Goal: Transaction & Acquisition: Book appointment/travel/reservation

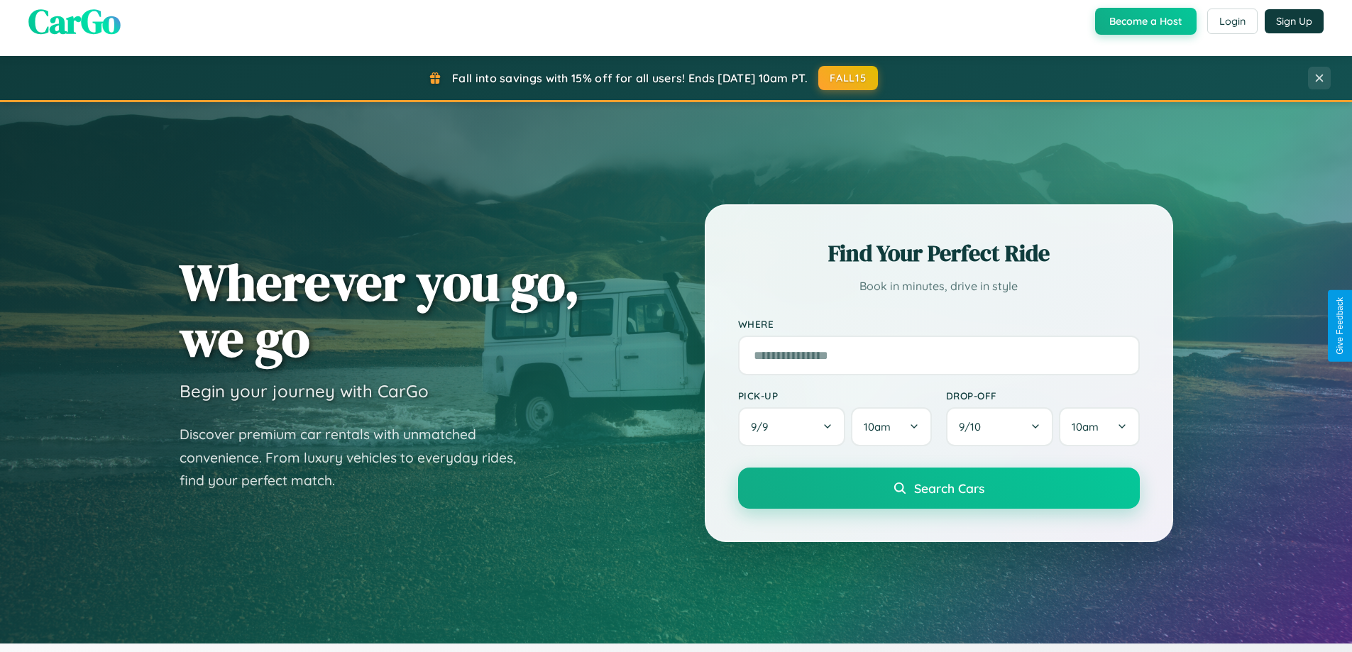
scroll to position [612, 0]
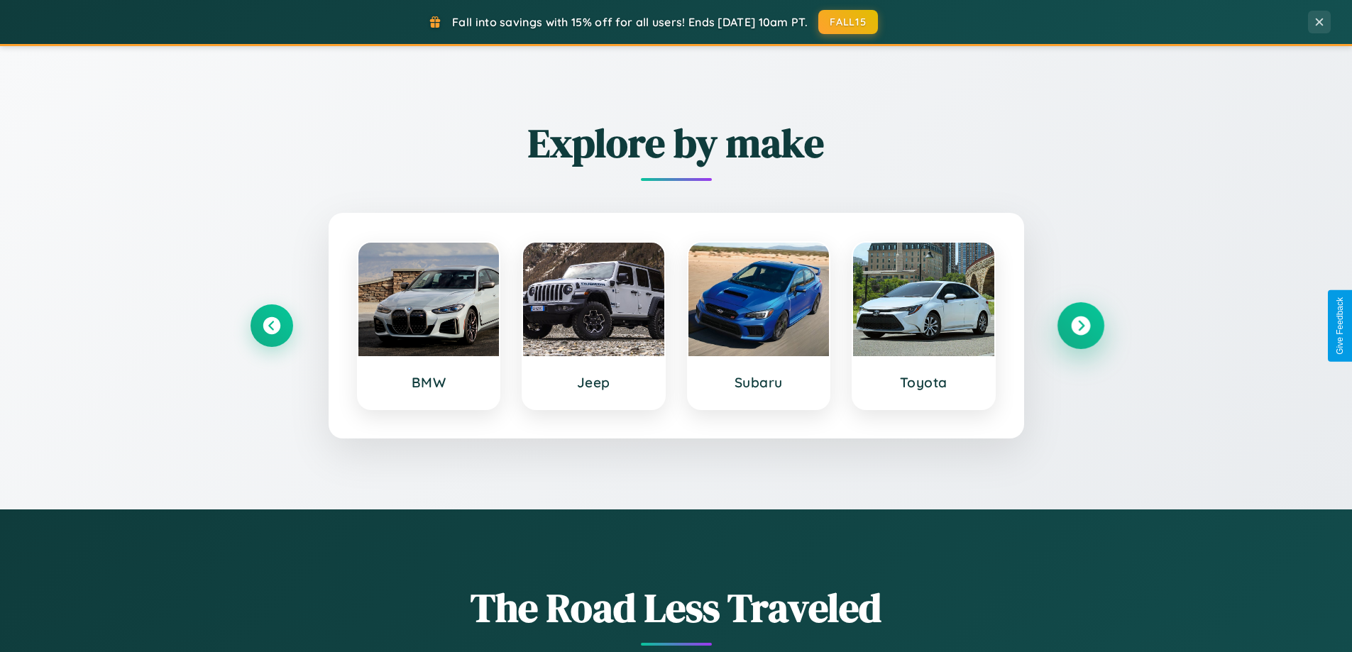
click at [1080, 326] on icon at bounding box center [1080, 326] width 19 height 19
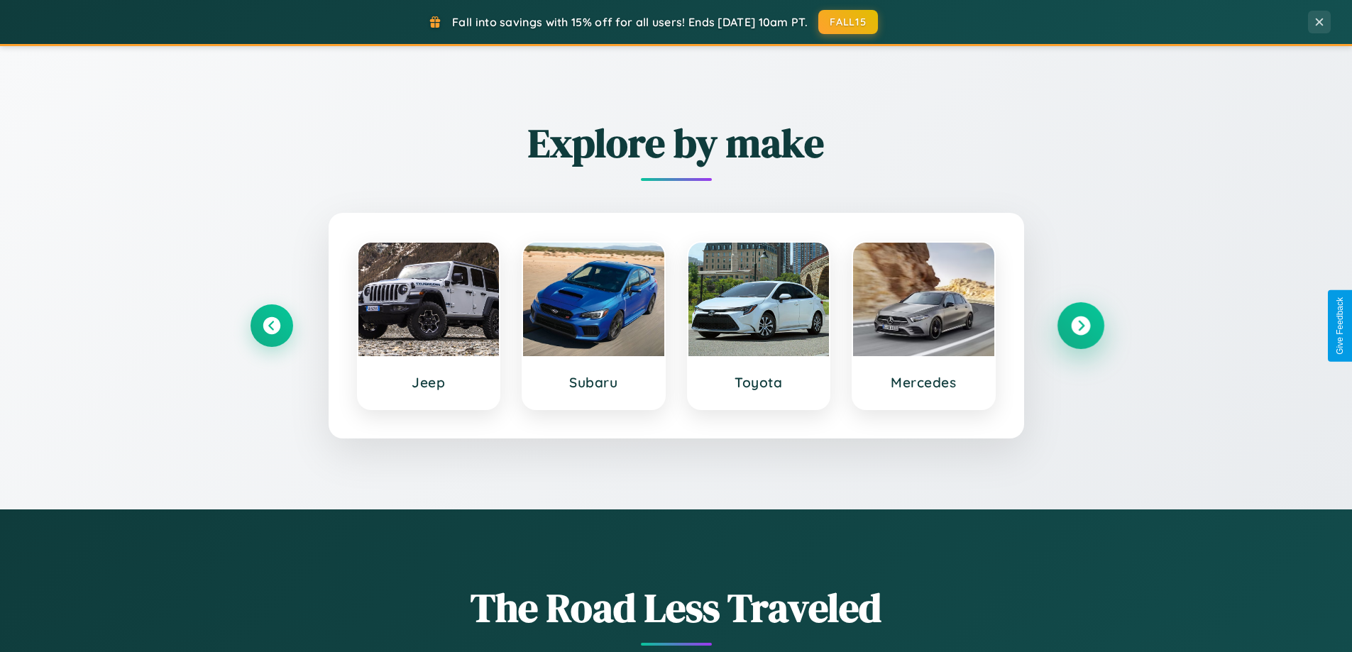
click at [1080, 326] on icon at bounding box center [1080, 326] width 19 height 19
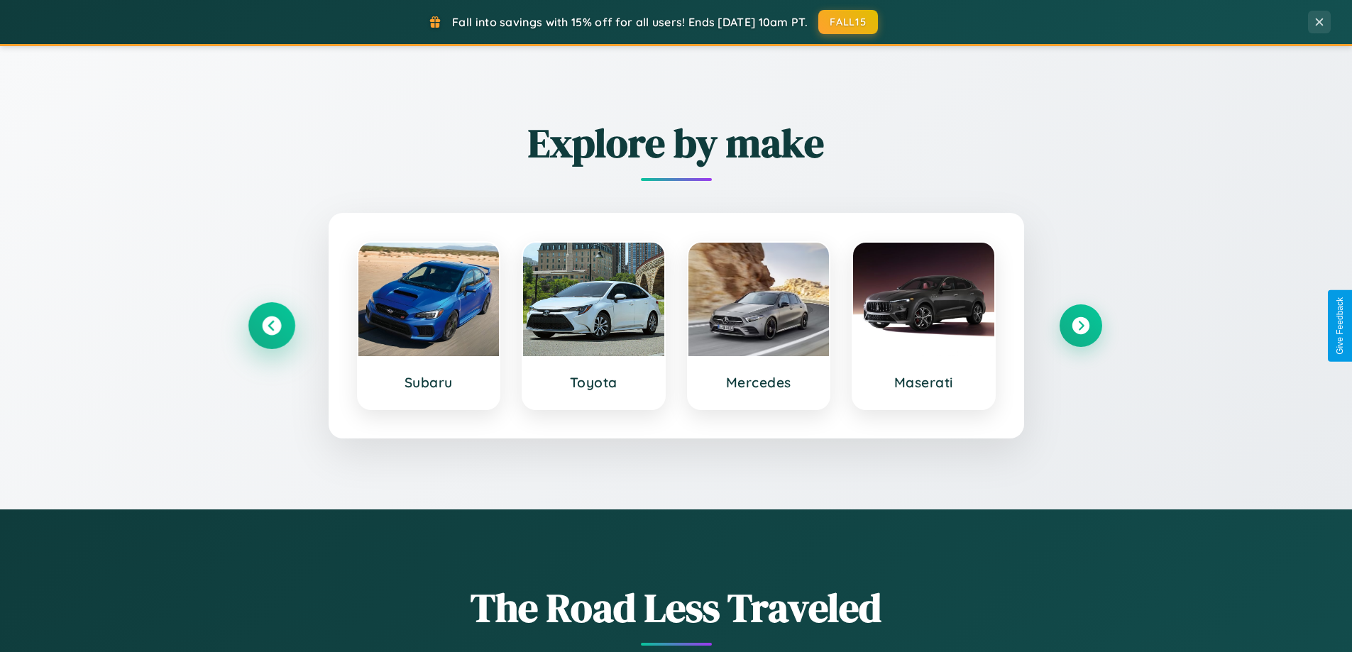
click at [271, 326] on icon at bounding box center [271, 326] width 19 height 19
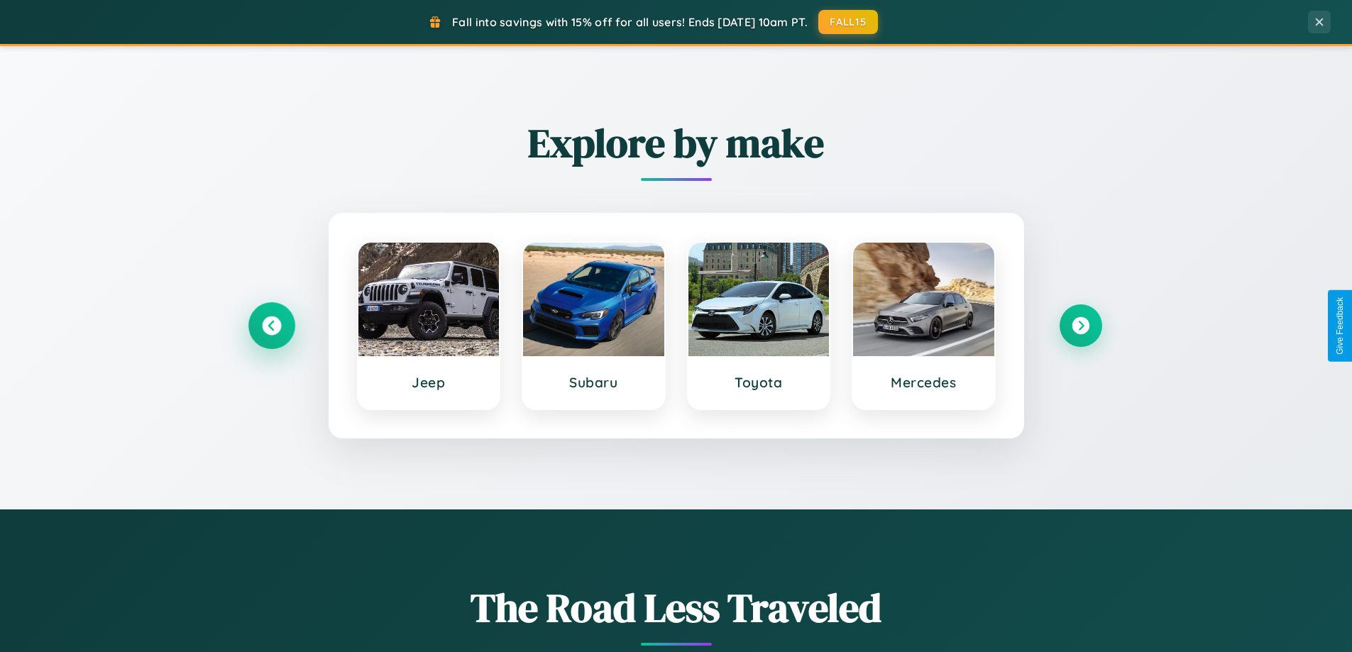
click at [271, 326] on icon at bounding box center [271, 326] width 19 height 19
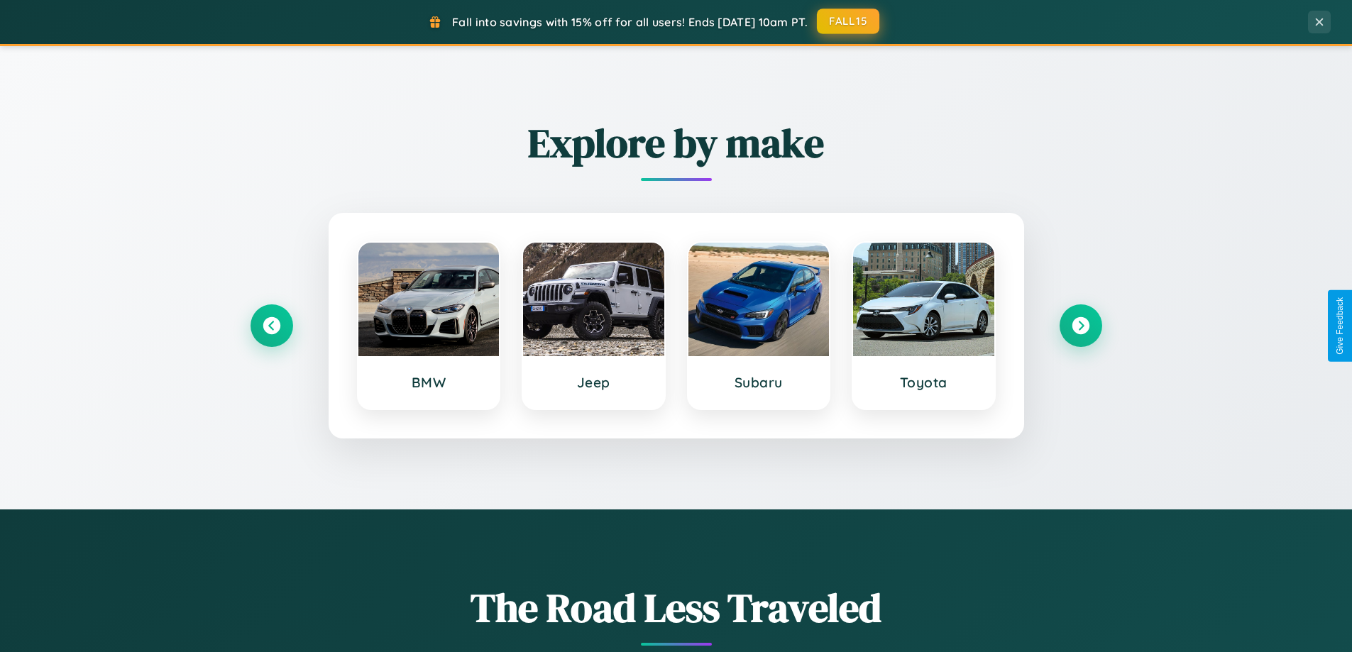
click at [849, 21] on button "FALL15" at bounding box center [848, 22] width 62 height 26
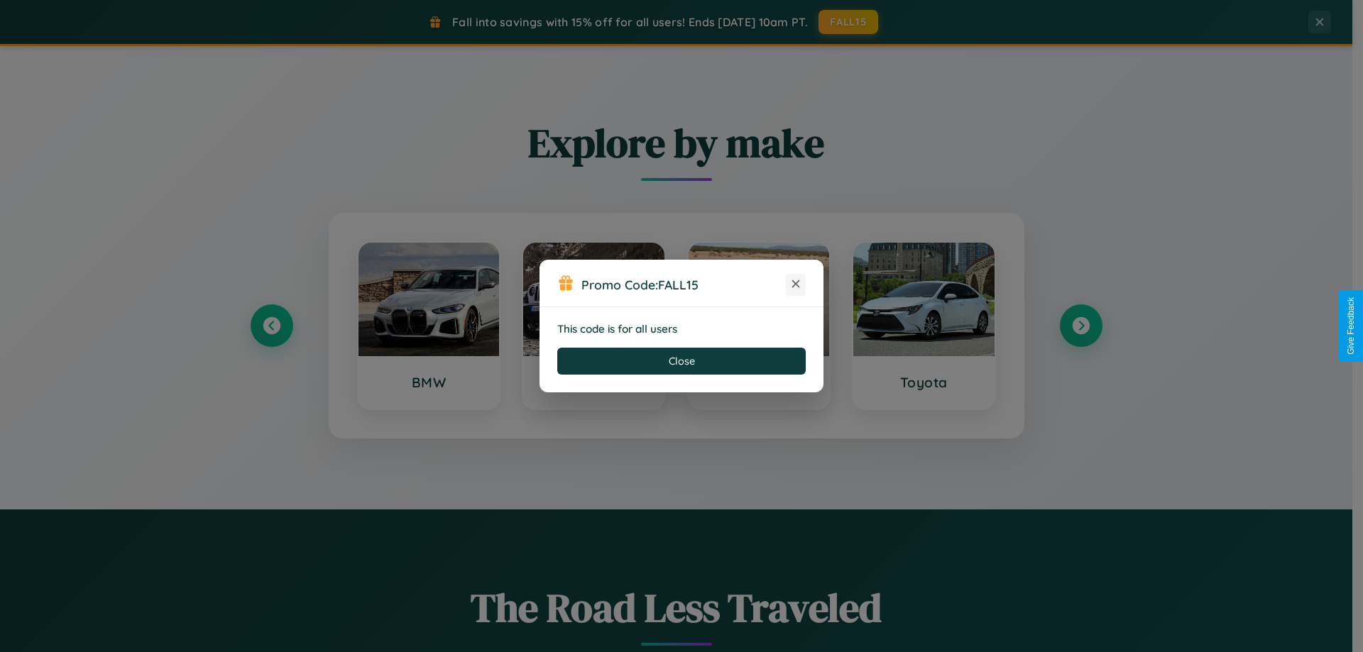
click at [796, 285] on icon at bounding box center [795, 284] width 14 height 14
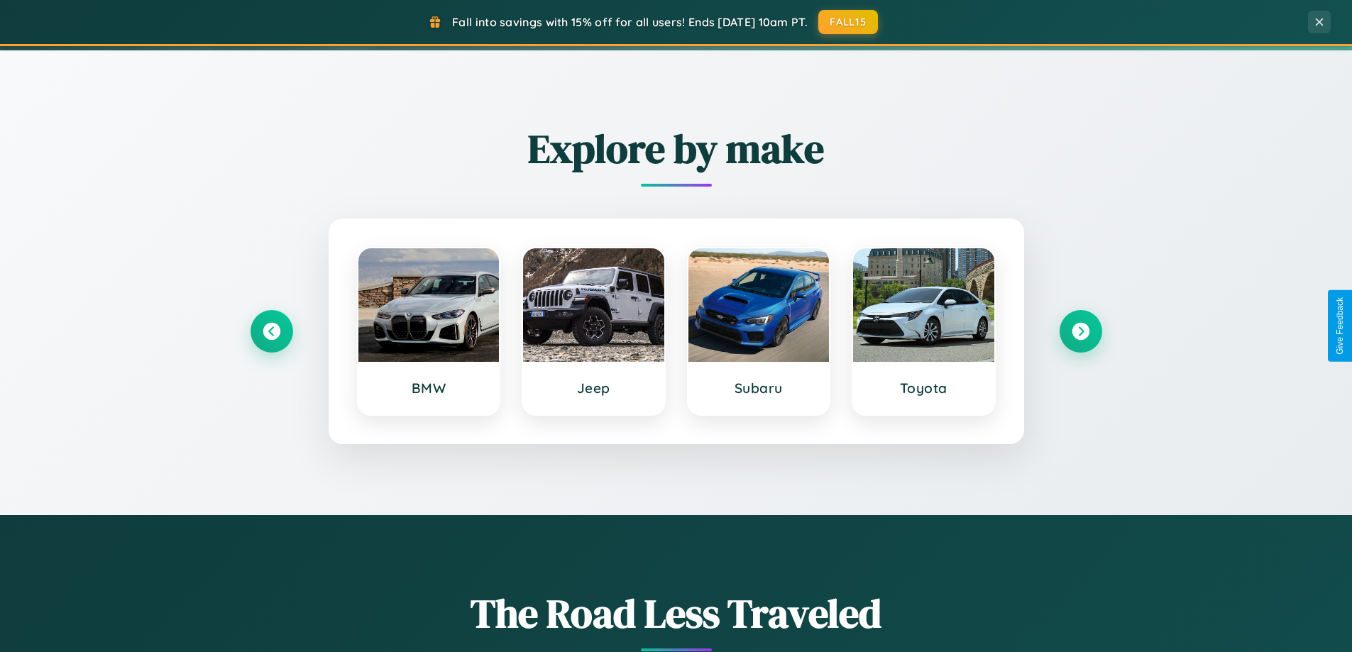
scroll to position [0, 0]
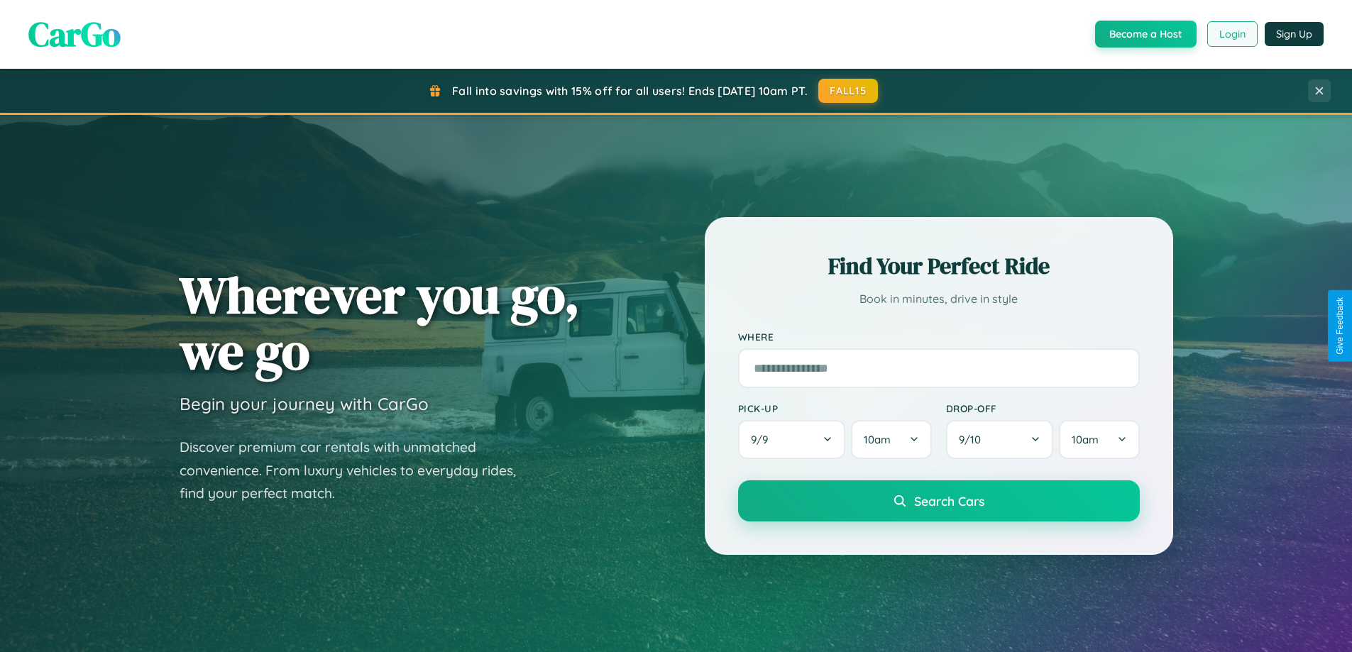
click at [1231, 34] on button "Login" at bounding box center [1232, 34] width 50 height 26
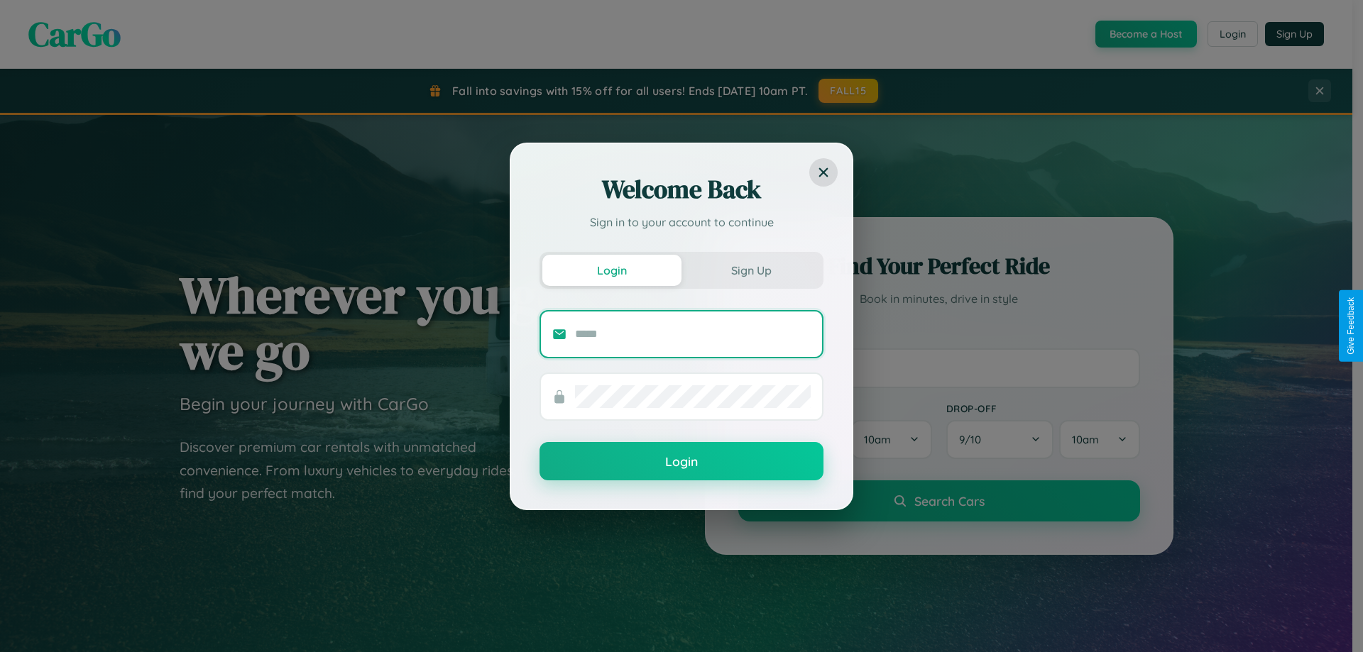
click at [693, 334] on input "text" at bounding box center [693, 334] width 236 height 23
type input "**********"
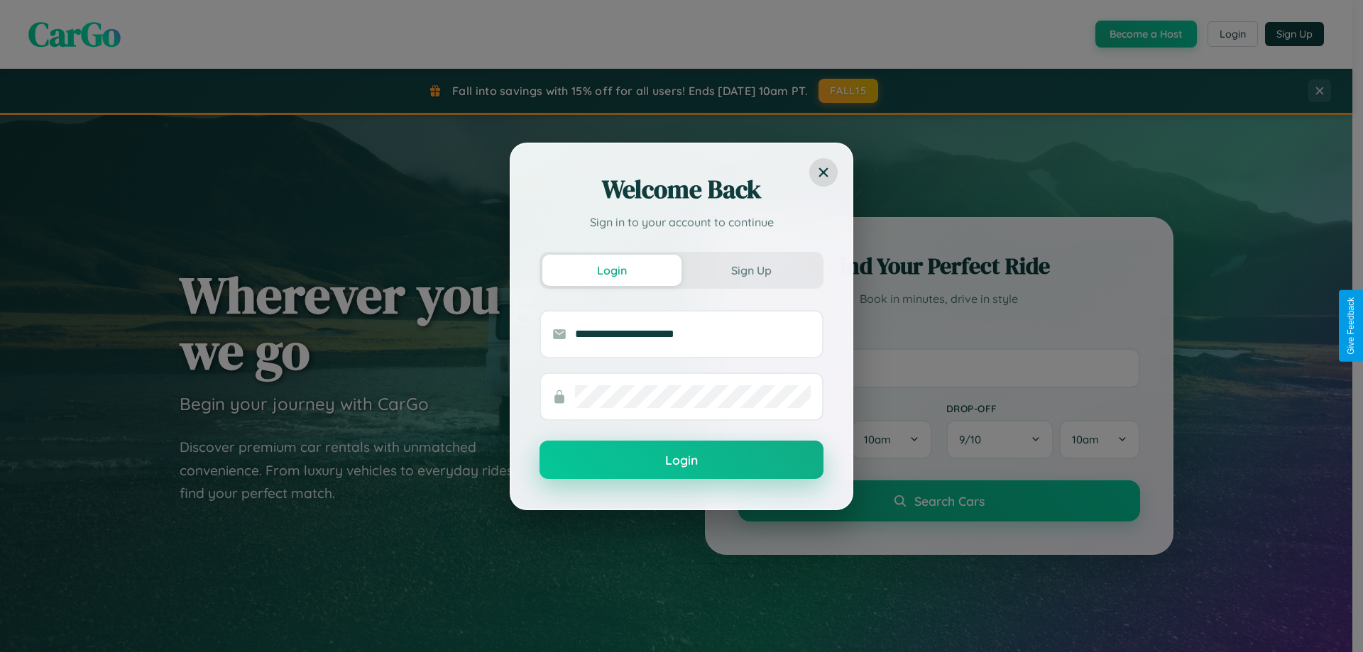
click at [681, 461] on button "Login" at bounding box center [681, 460] width 284 height 38
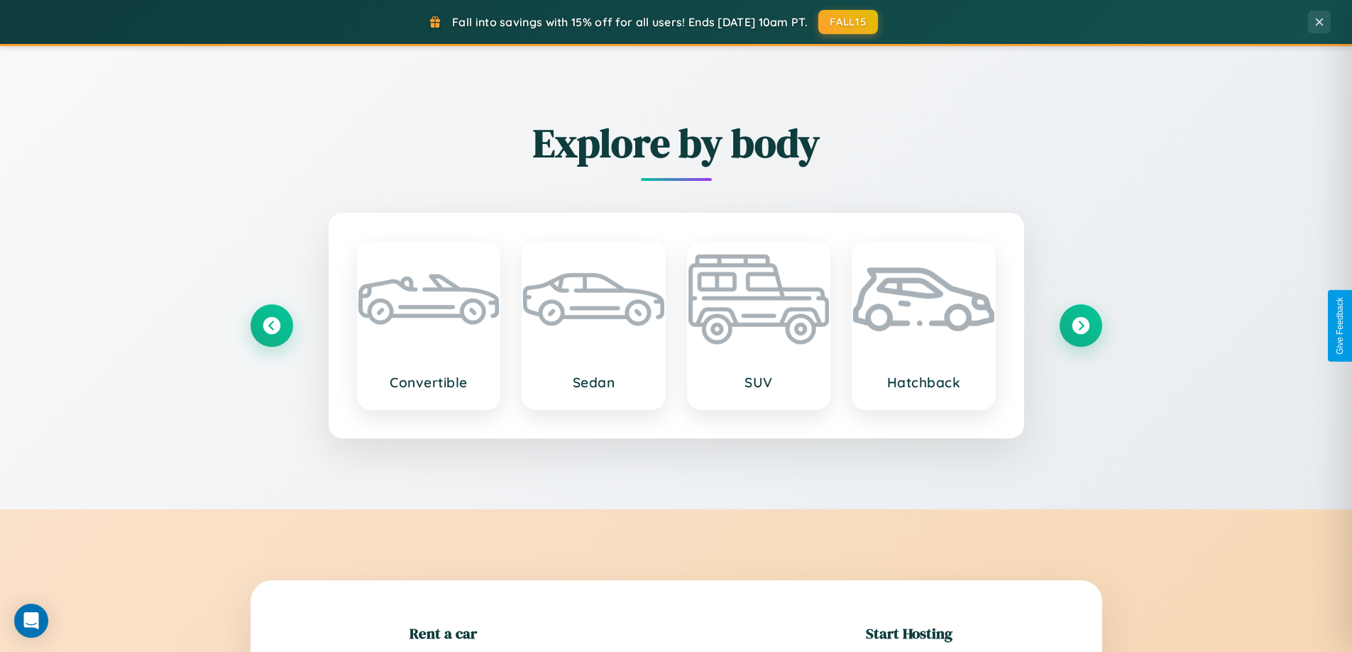
scroll to position [307, 0]
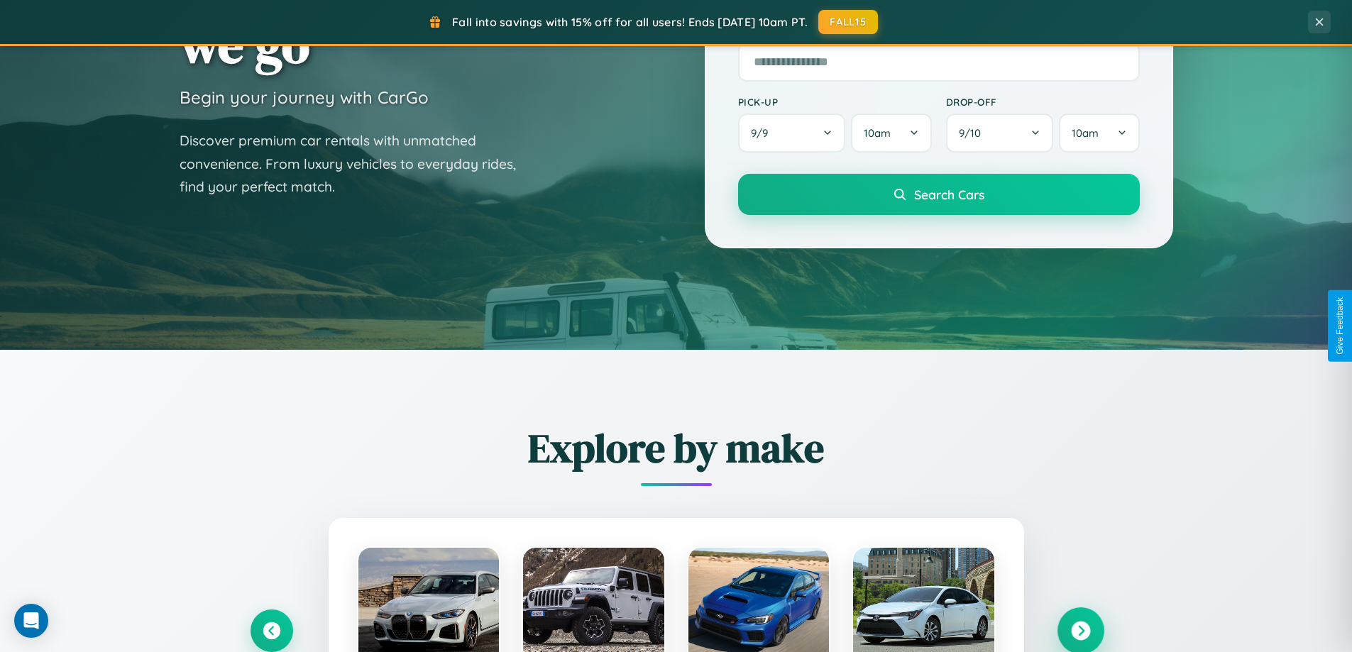
click at [1080, 631] on icon at bounding box center [1080, 631] width 19 height 19
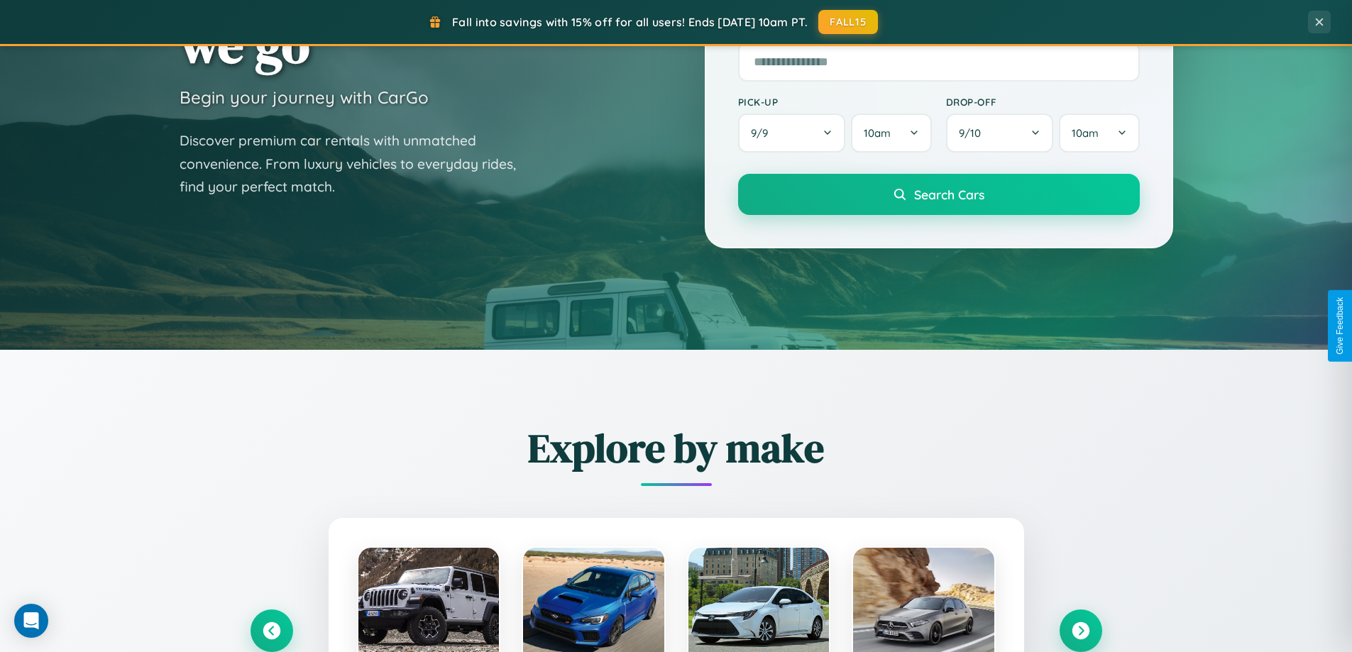
scroll to position [1421, 0]
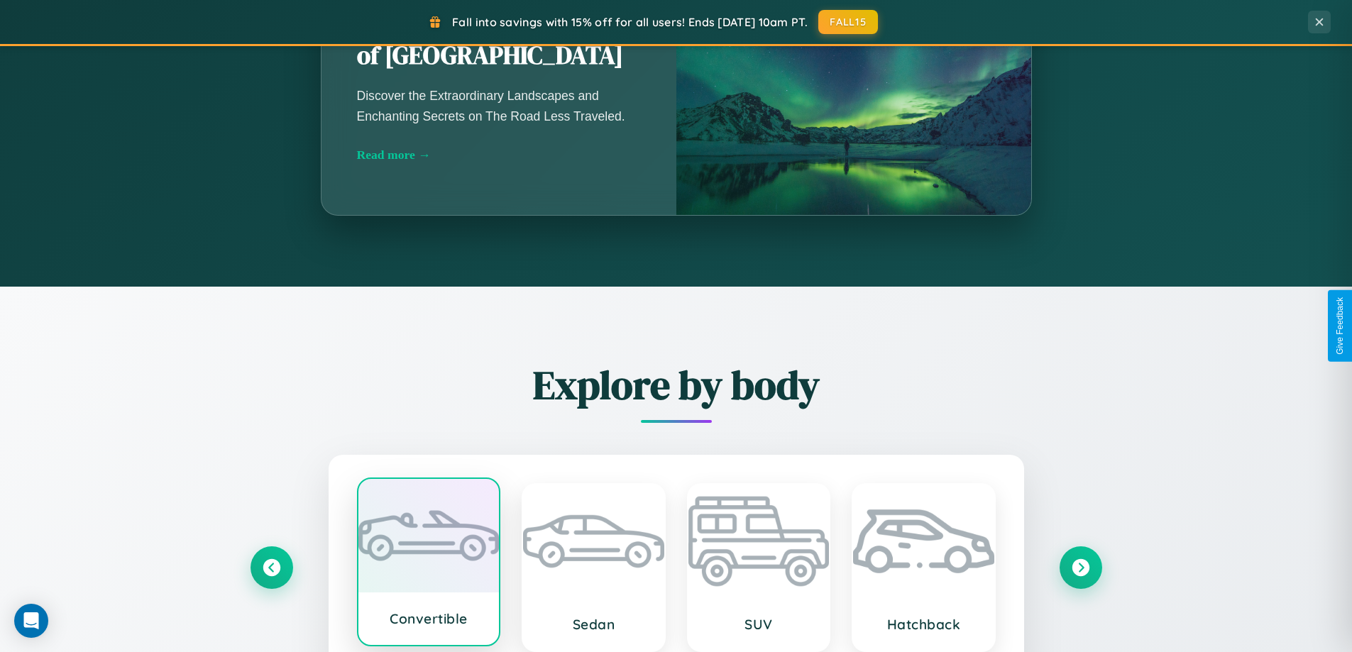
click at [428, 566] on div at bounding box center [428, 536] width 141 height 114
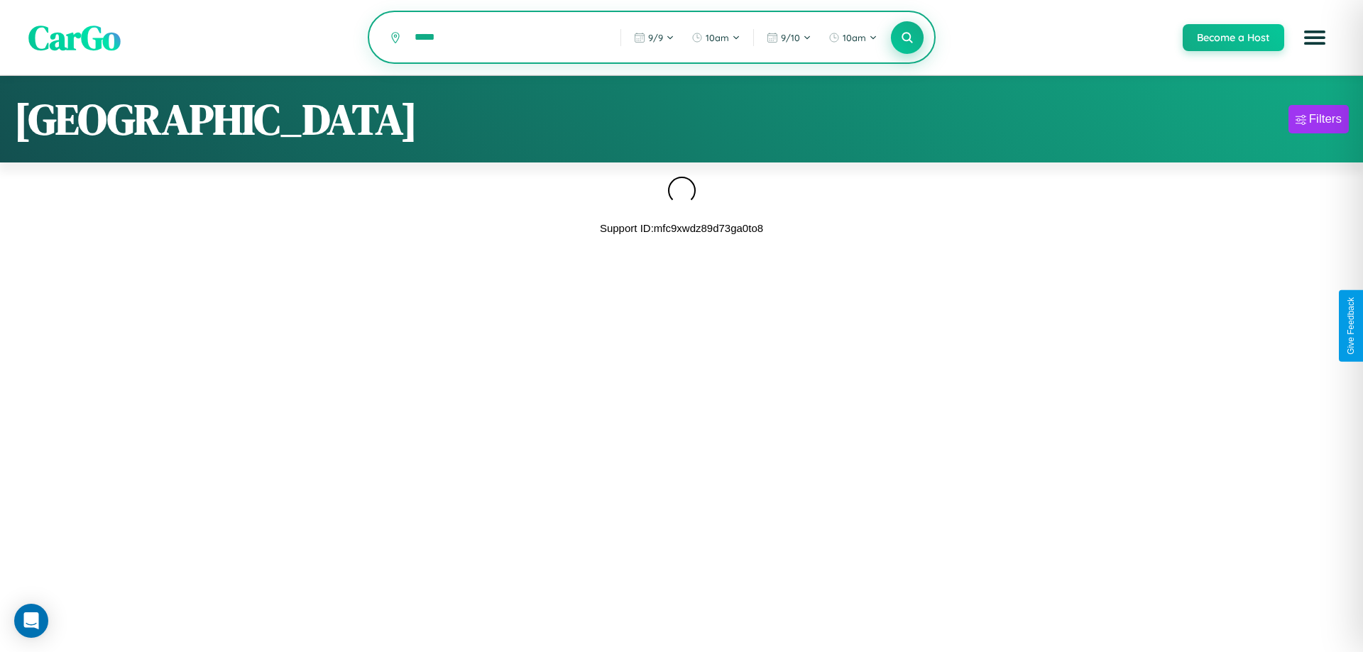
type input "*****"
click at [906, 38] on icon at bounding box center [906, 37] width 13 height 13
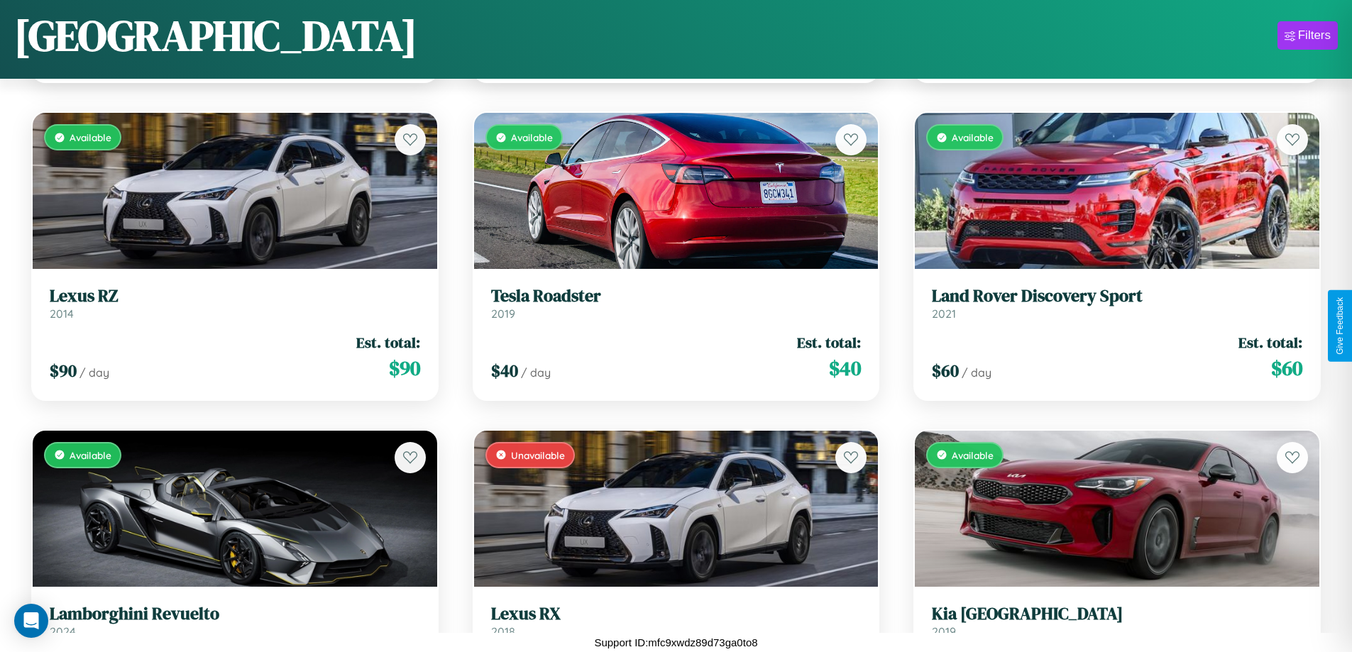
scroll to position [10687, 0]
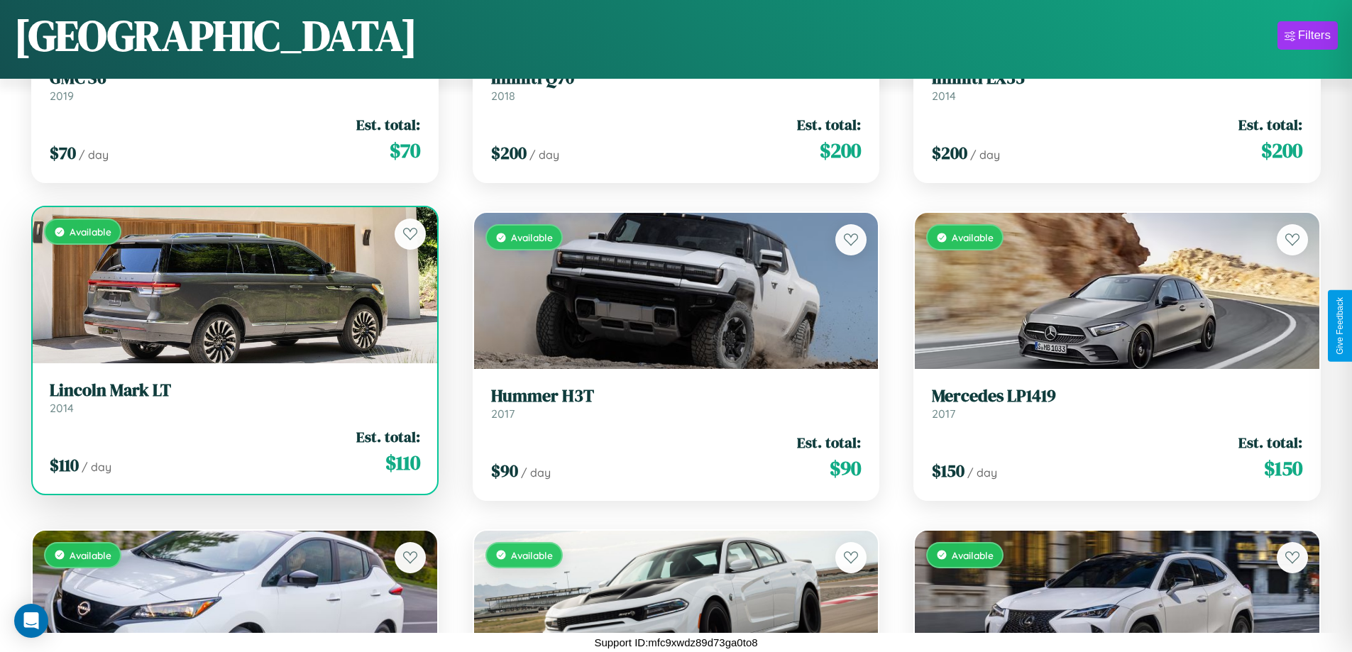
click at [233, 291] on div "Available" at bounding box center [235, 285] width 405 height 156
click at [233, 285] on div "Available" at bounding box center [235, 285] width 405 height 156
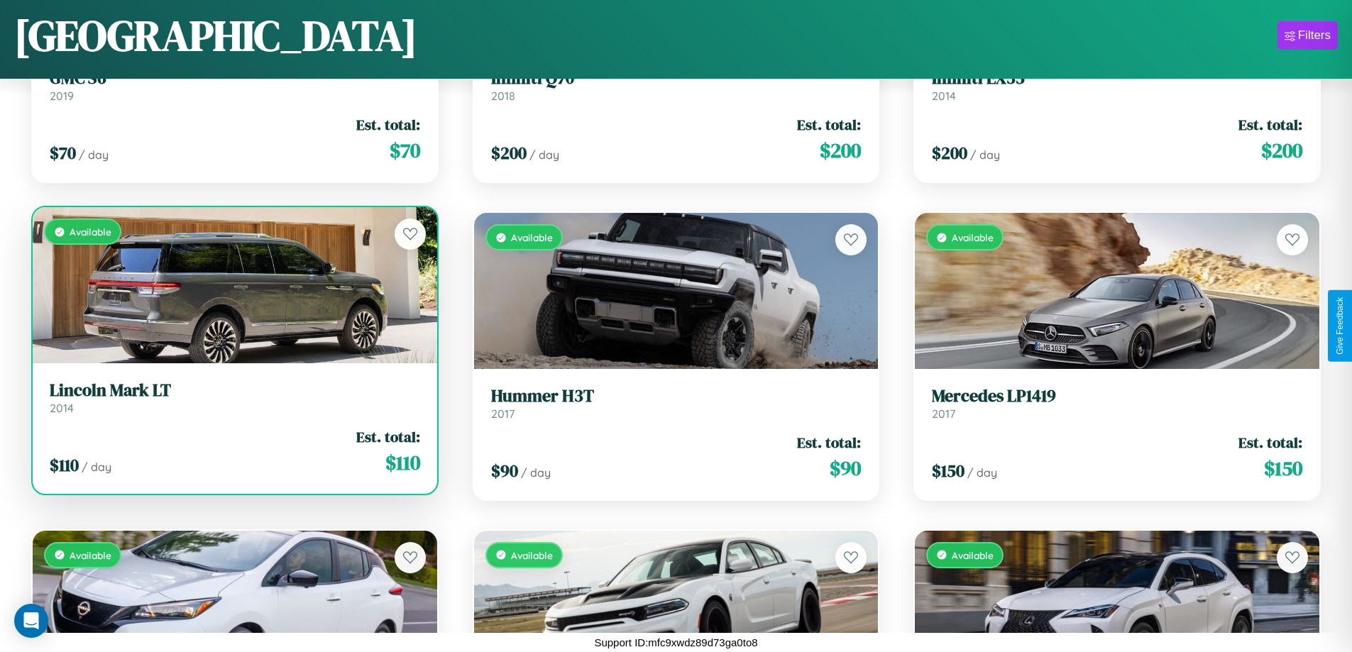
click at [233, 285] on div "Available" at bounding box center [235, 285] width 405 height 156
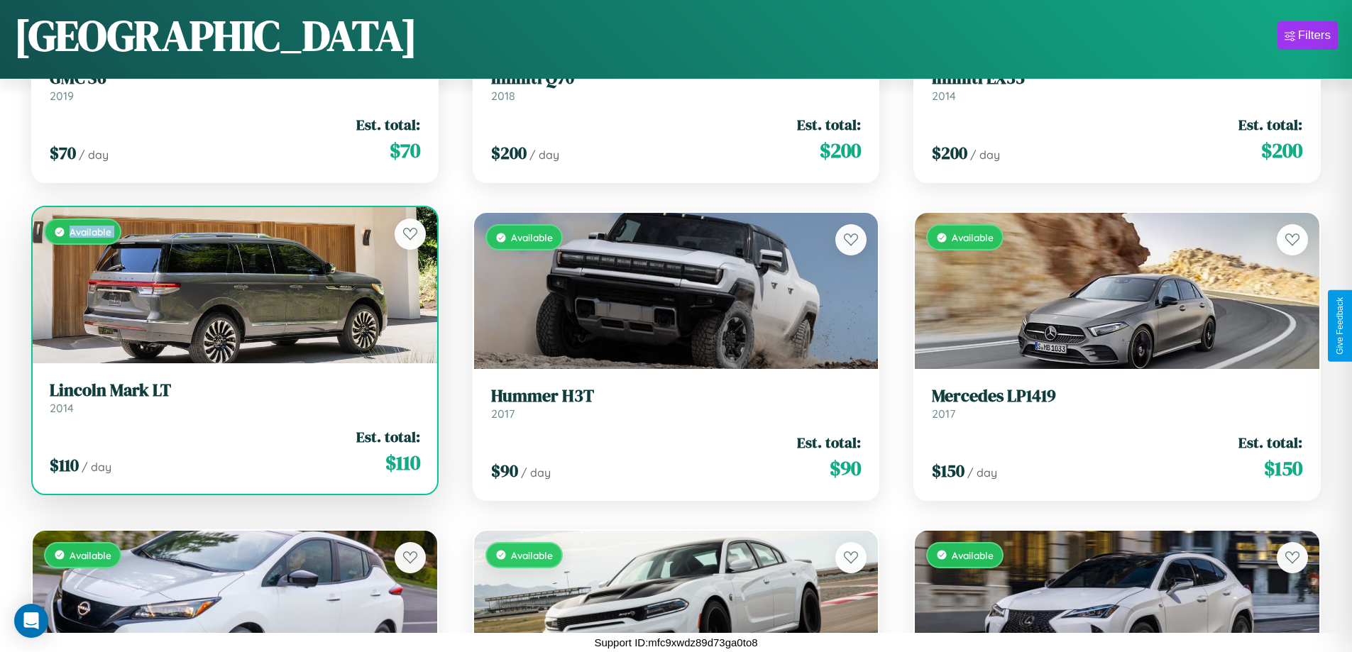
click at [233, 285] on div "Available" at bounding box center [235, 285] width 405 height 156
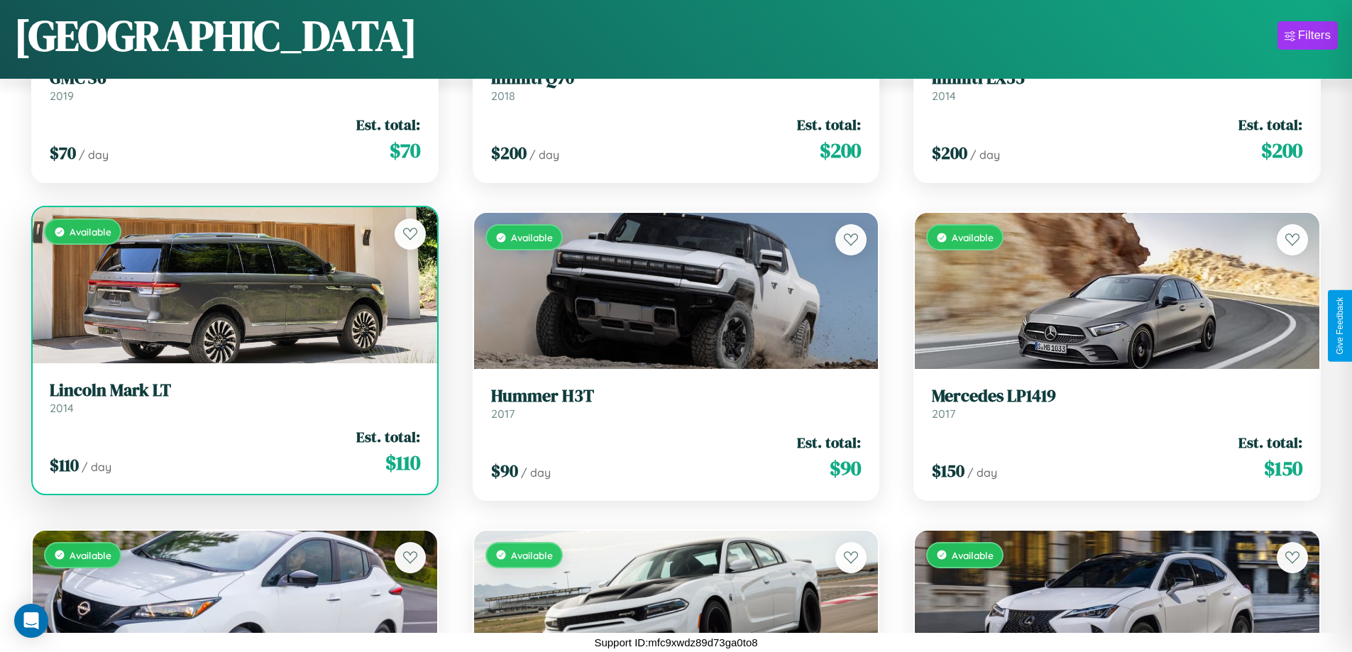
click at [233, 285] on div "Available" at bounding box center [235, 285] width 405 height 156
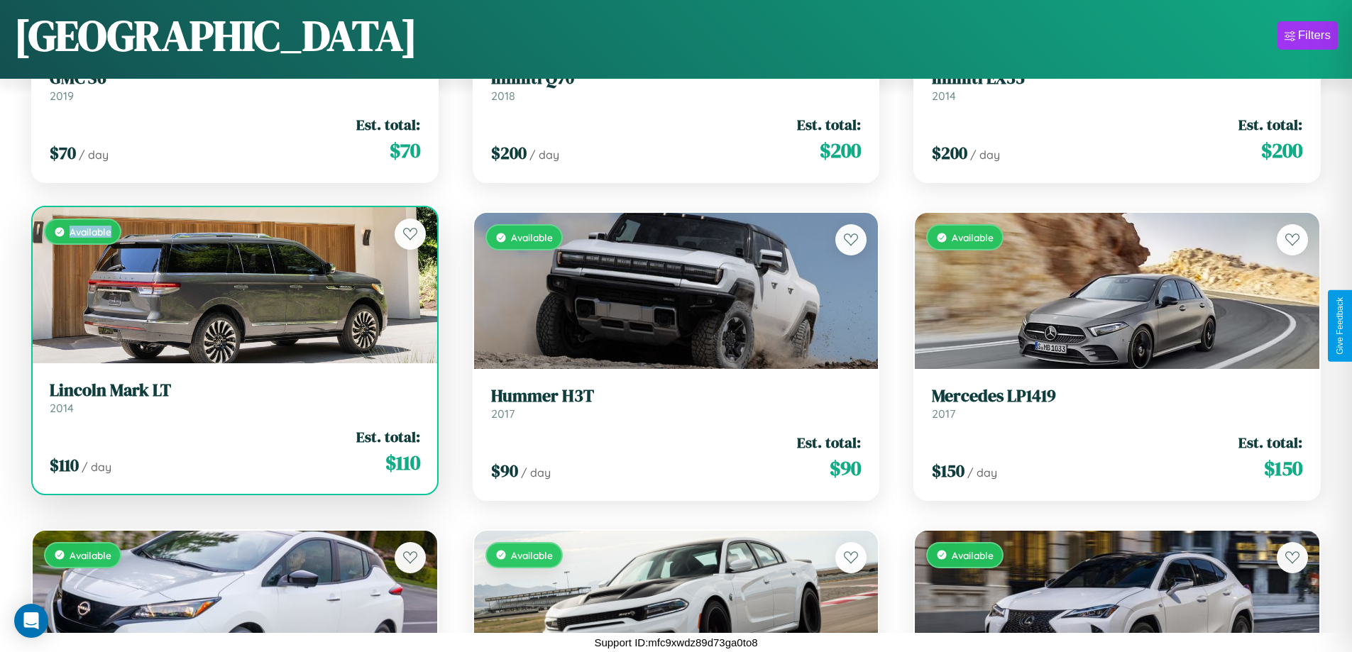
click at [233, 285] on div "Available" at bounding box center [235, 285] width 405 height 156
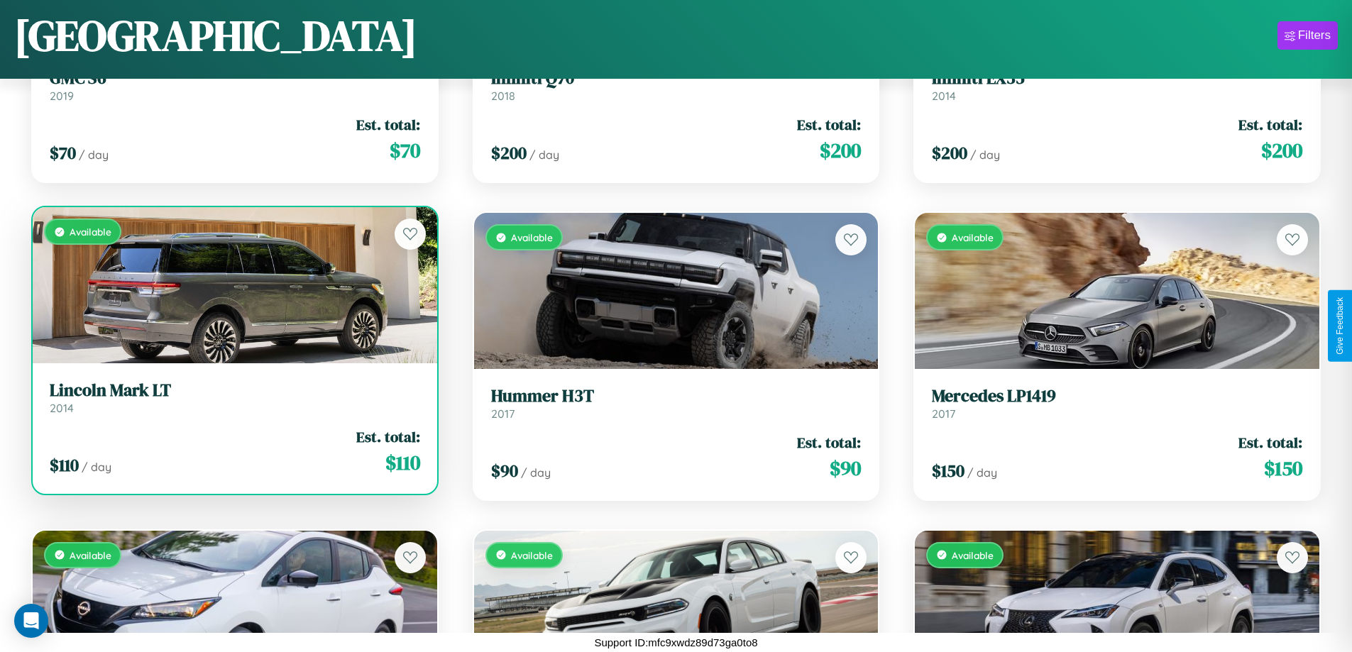
click at [233, 397] on h3 "Lincoln Mark LT" at bounding box center [235, 390] width 370 height 21
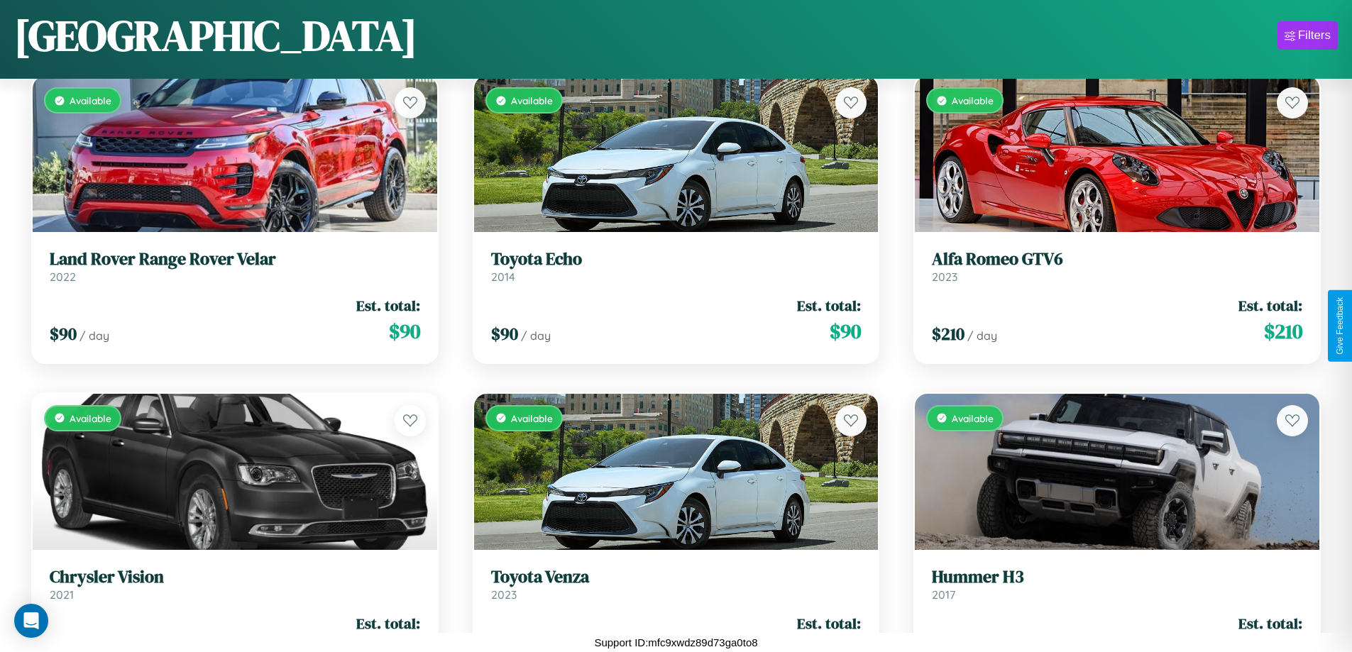
scroll to position [15772, 0]
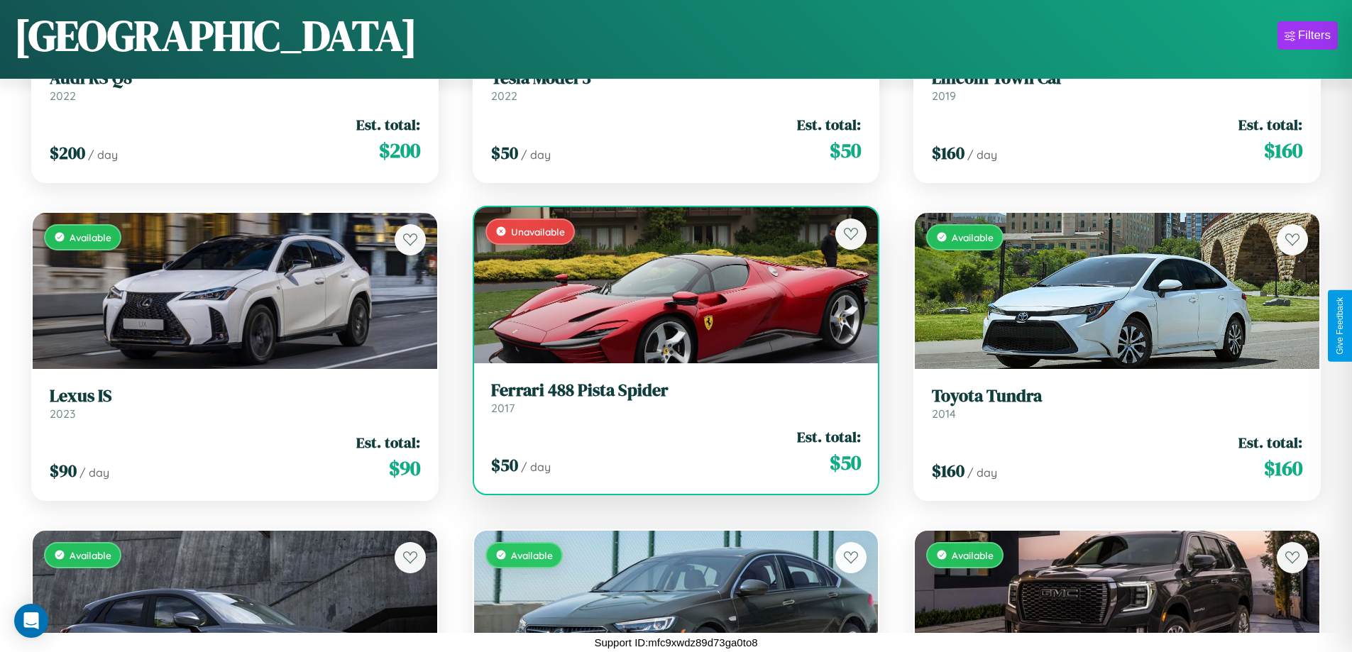
click at [670, 397] on h3 "Ferrari 488 Pista Spider" at bounding box center [676, 390] width 370 height 21
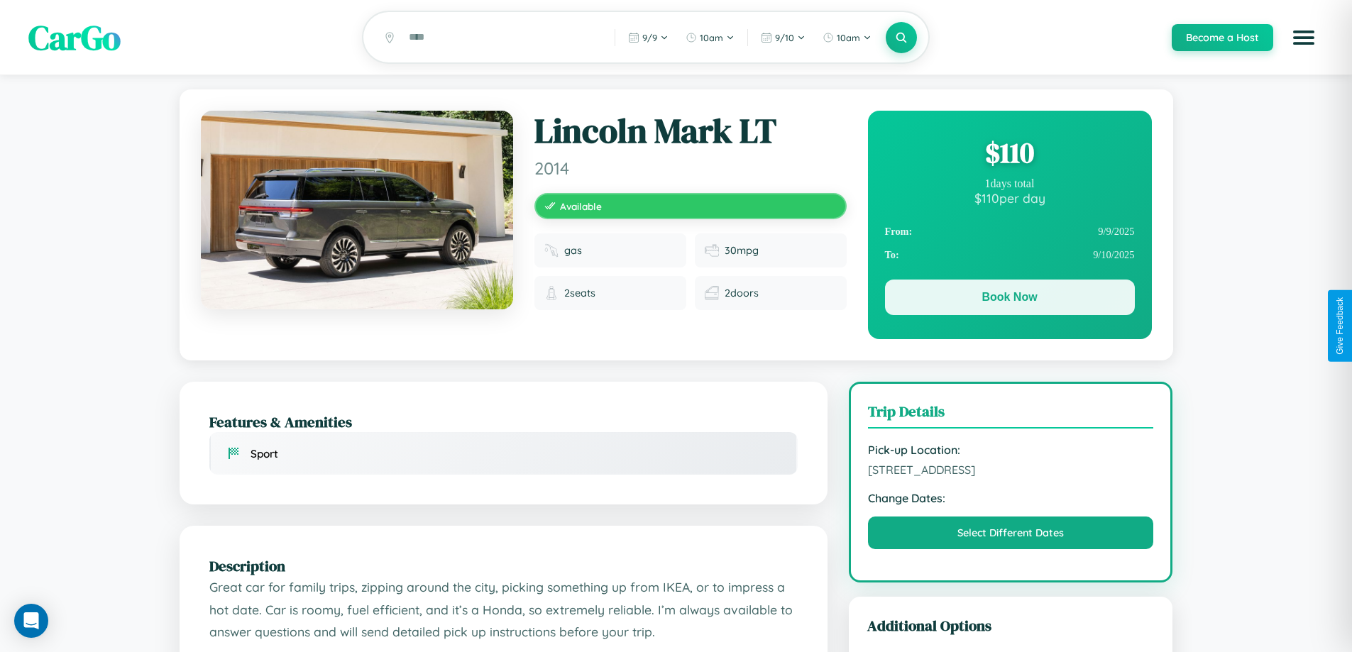
click at [1009, 299] on button "Book Now" at bounding box center [1010, 297] width 250 height 35
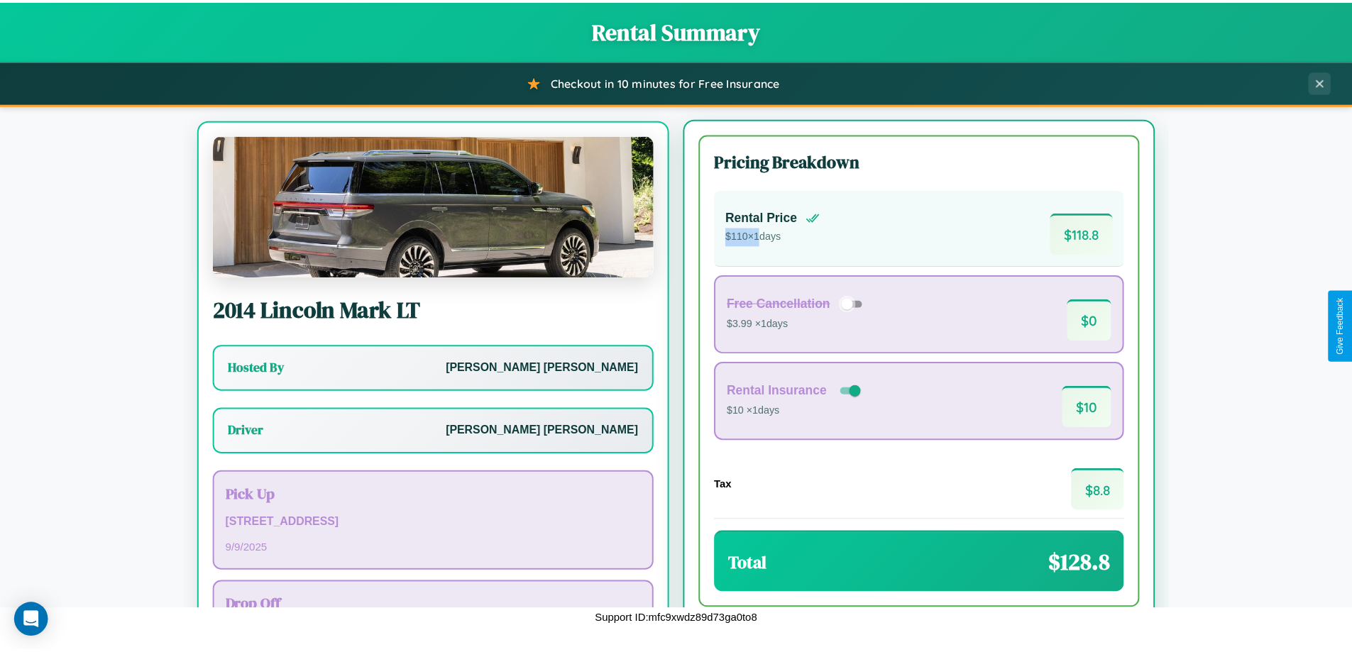
scroll to position [66, 0]
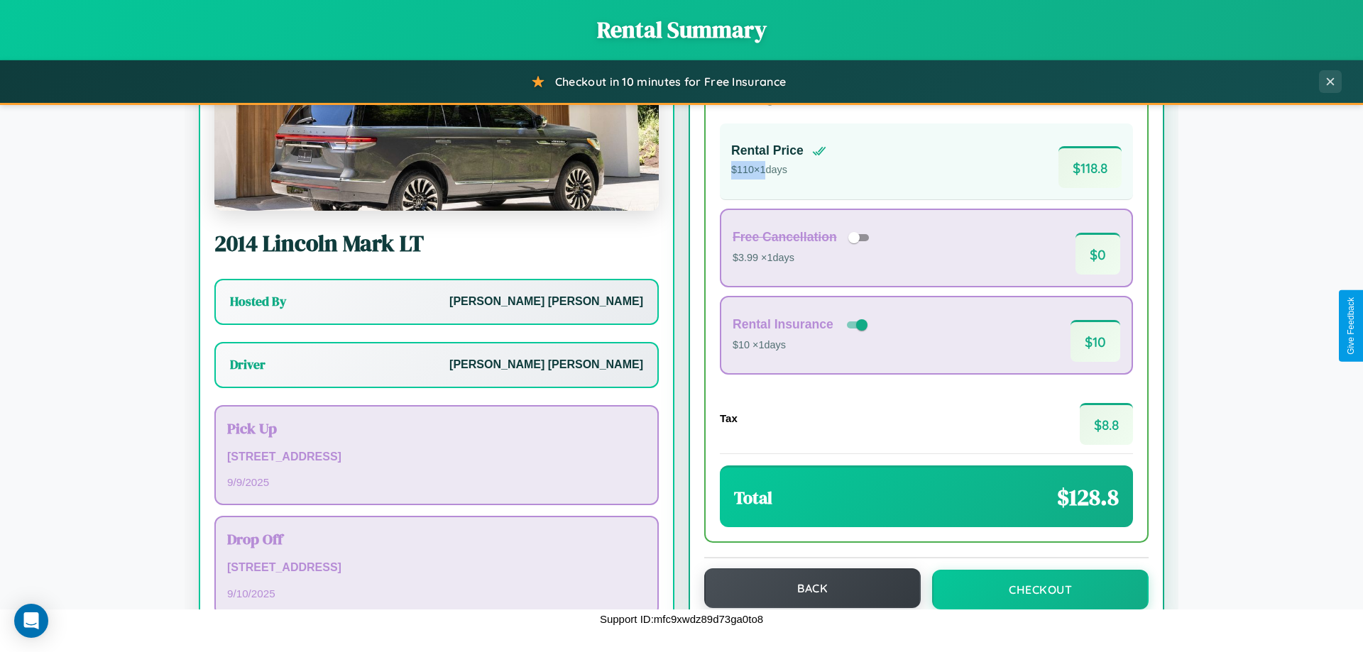
click at [806, 588] on button "Back" at bounding box center [812, 588] width 216 height 40
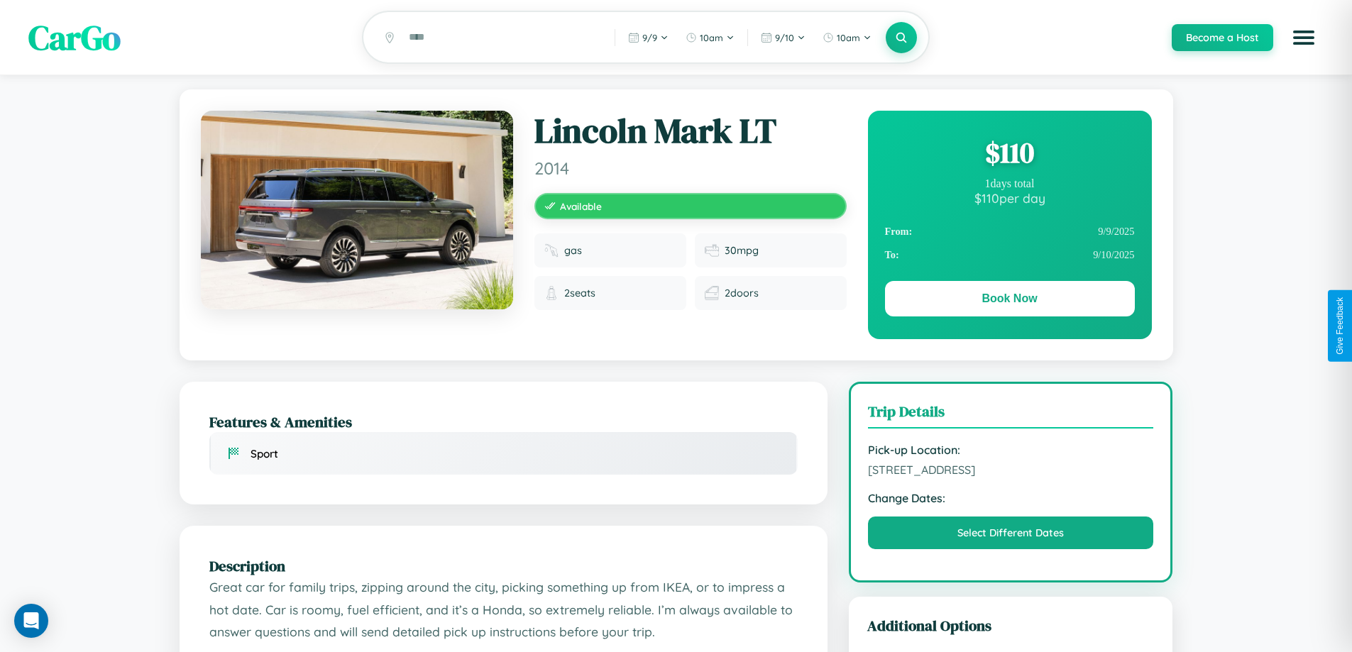
click at [1009, 155] on div "$ 110" at bounding box center [1010, 152] width 250 height 38
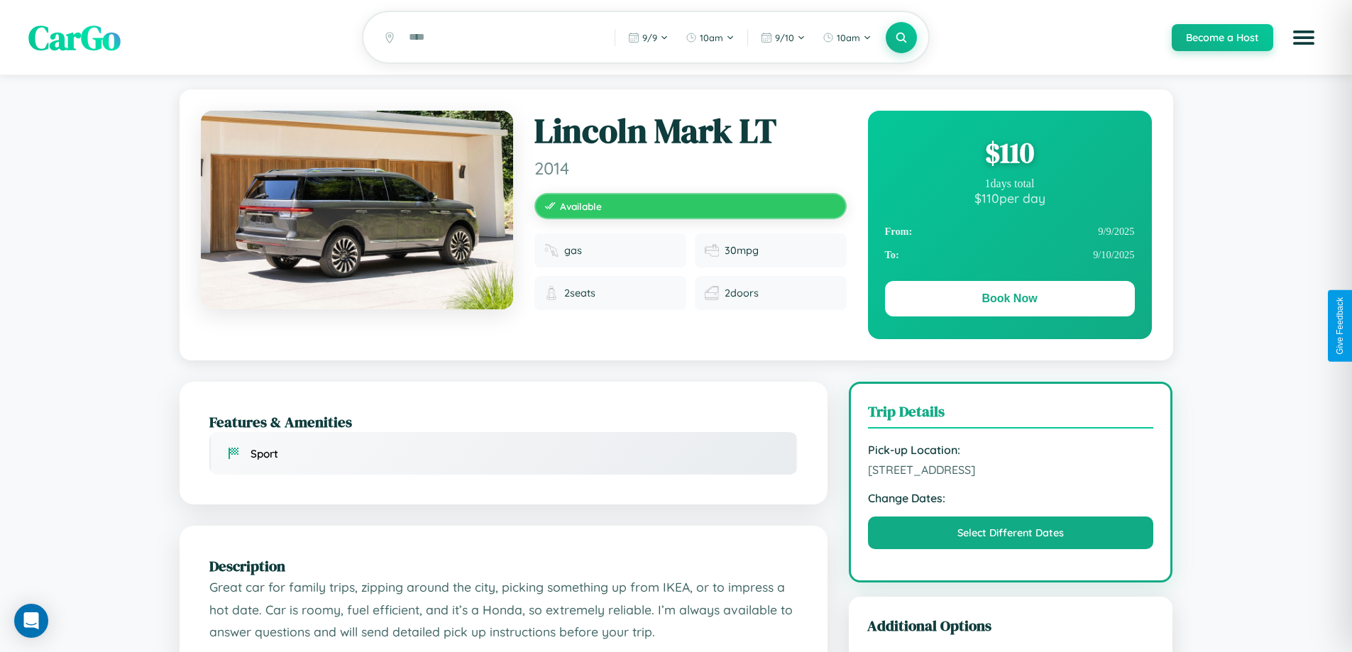
click at [1009, 155] on div "$ 110" at bounding box center [1010, 152] width 250 height 38
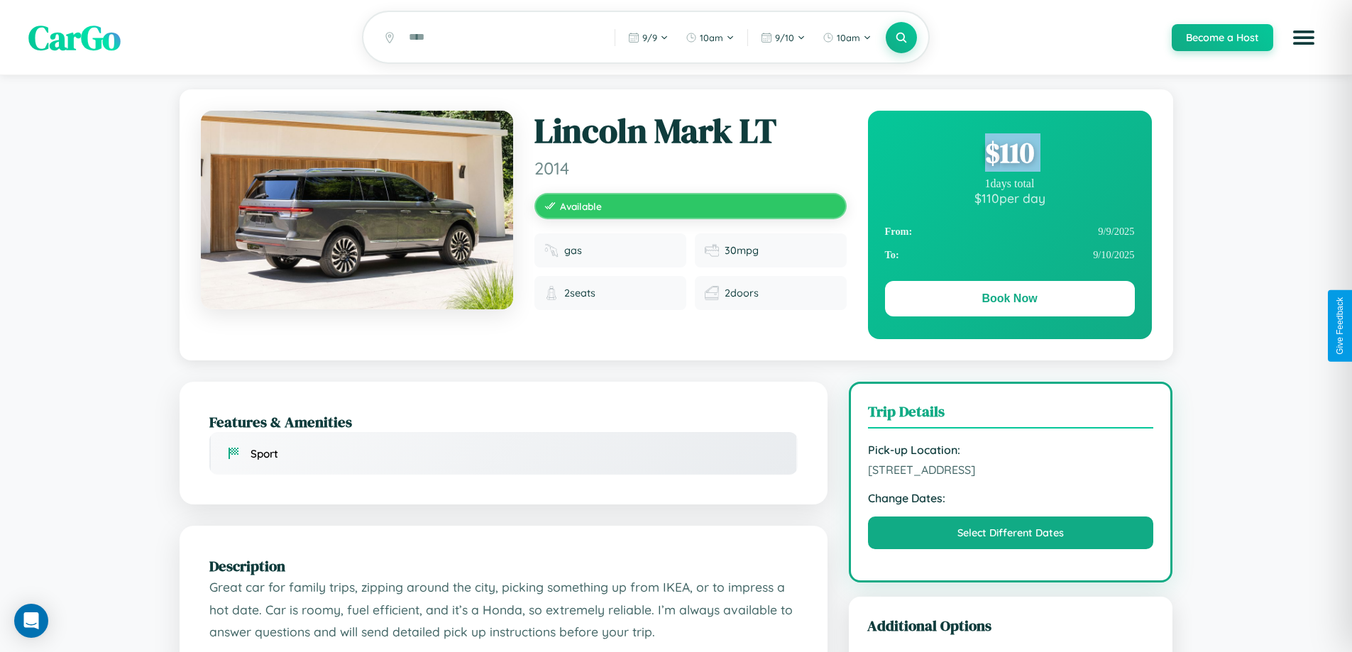
click at [1009, 155] on div "$ 110" at bounding box center [1010, 152] width 250 height 38
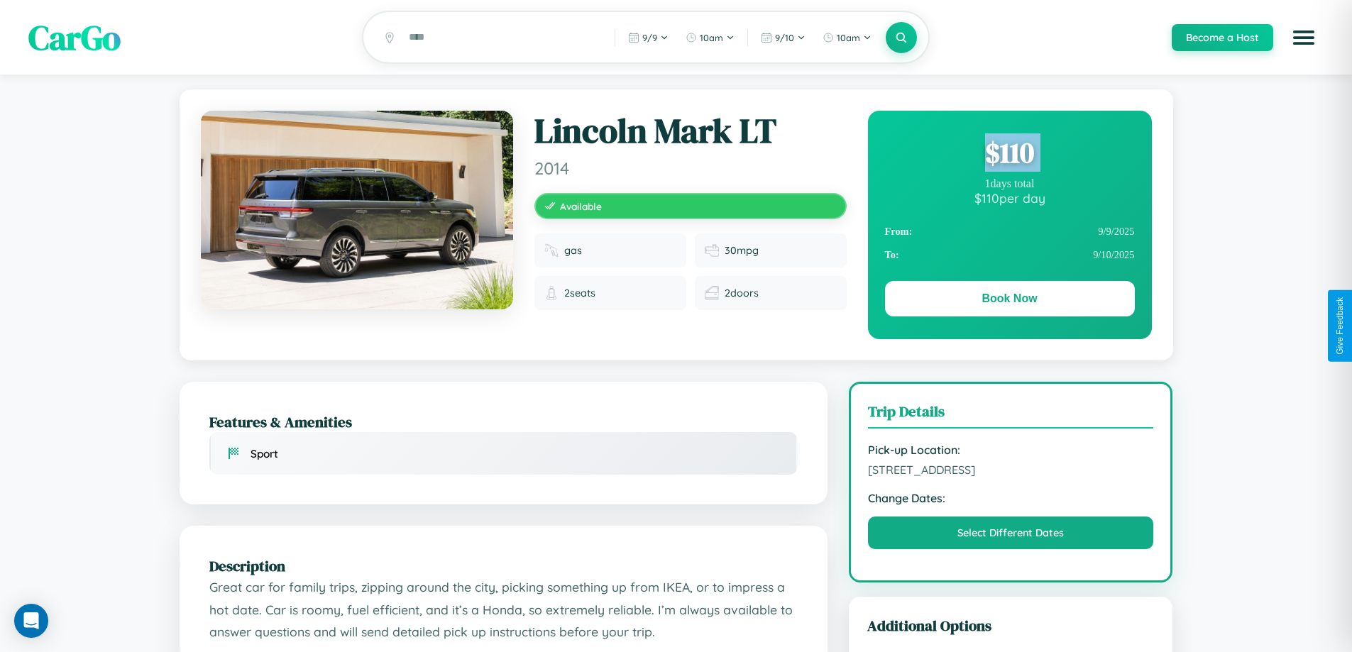
click at [1009, 155] on div "$ 110" at bounding box center [1010, 152] width 250 height 38
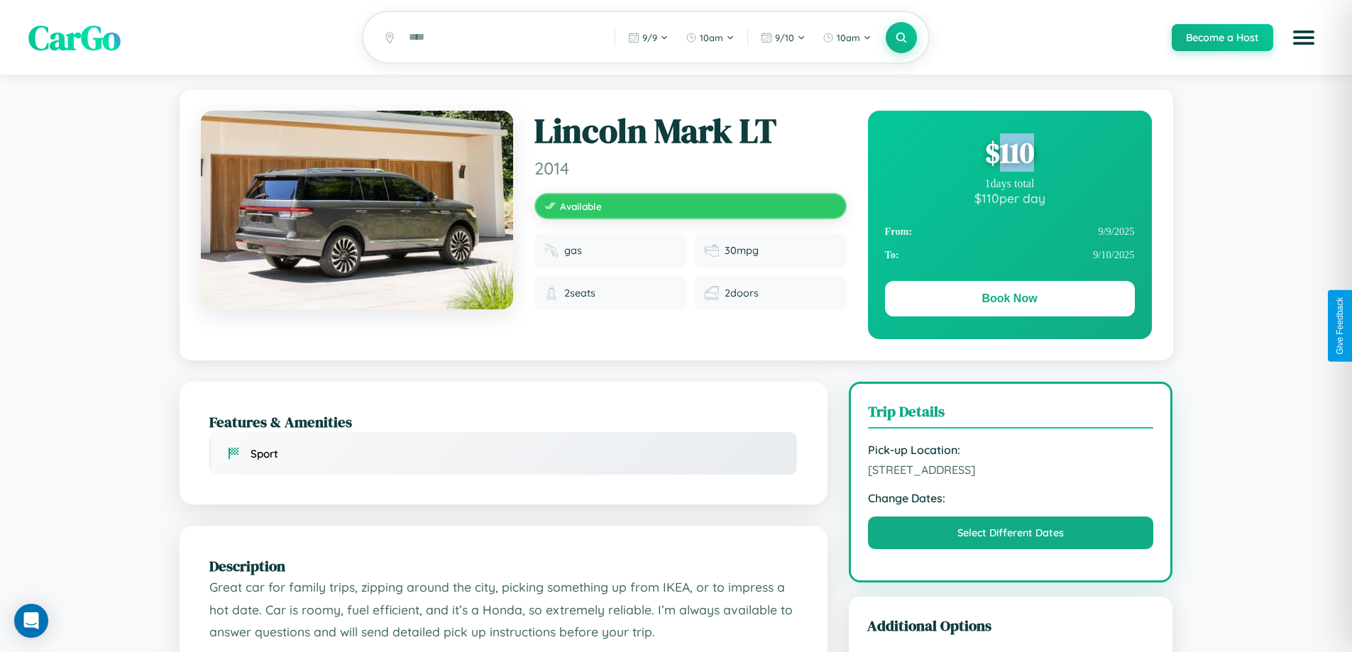
click at [1009, 155] on div "$ 110" at bounding box center [1010, 152] width 250 height 38
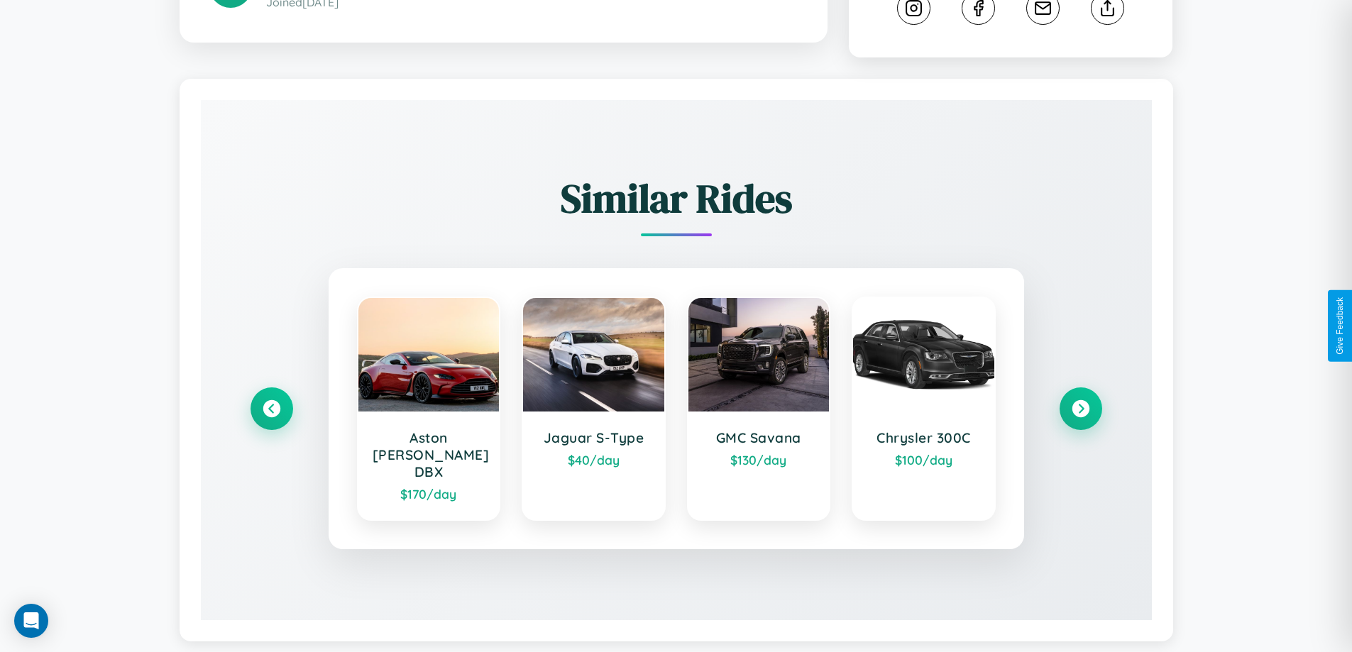
scroll to position [790, 0]
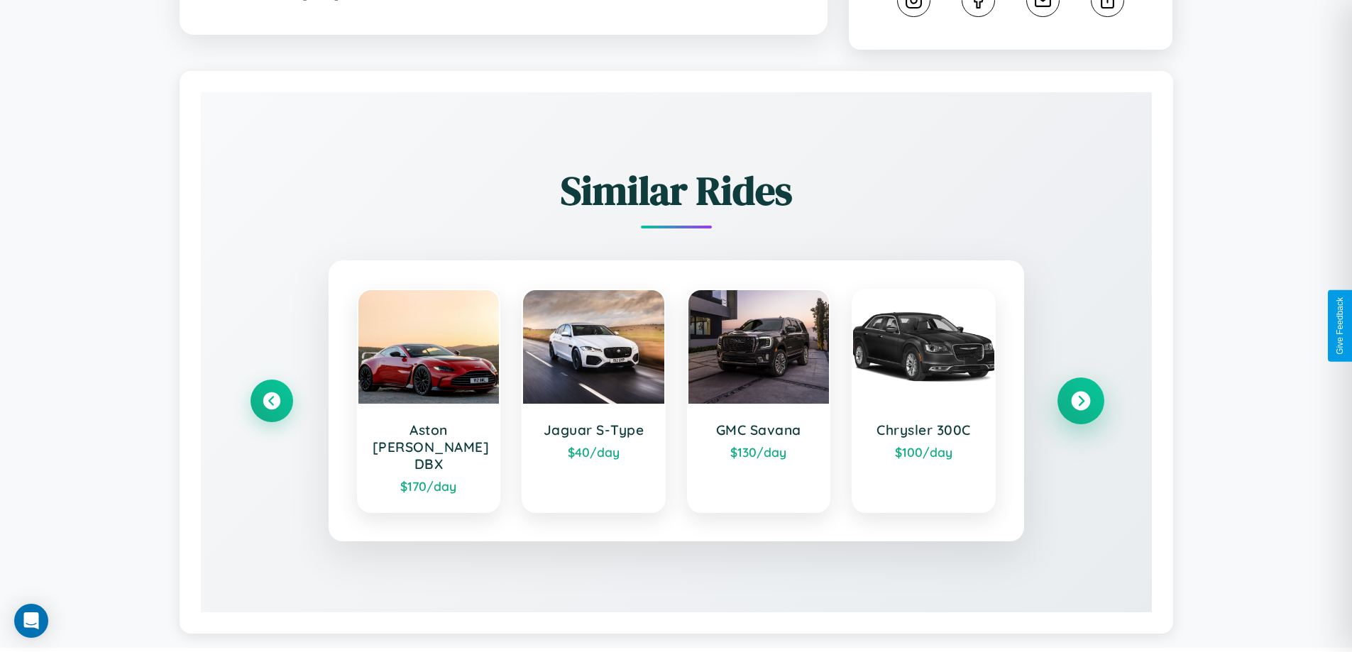
click at [1080, 395] on icon at bounding box center [1080, 401] width 19 height 19
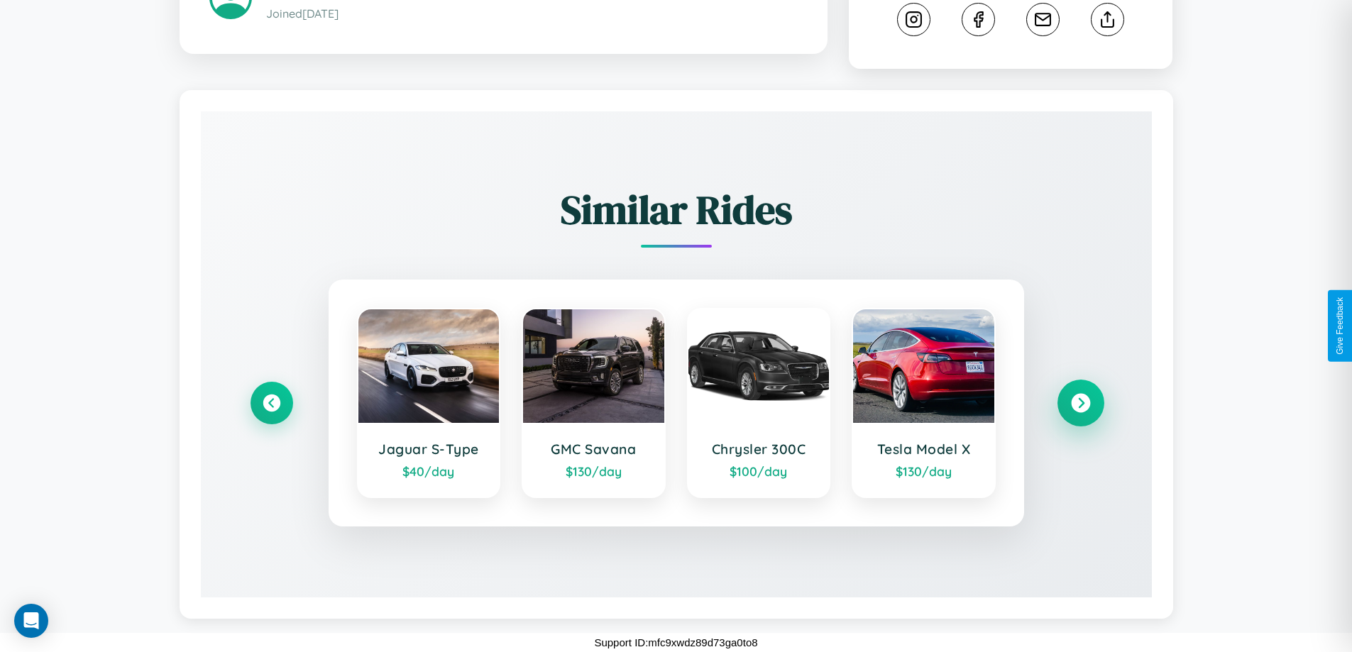
click at [1080, 403] on icon at bounding box center [1080, 403] width 19 height 19
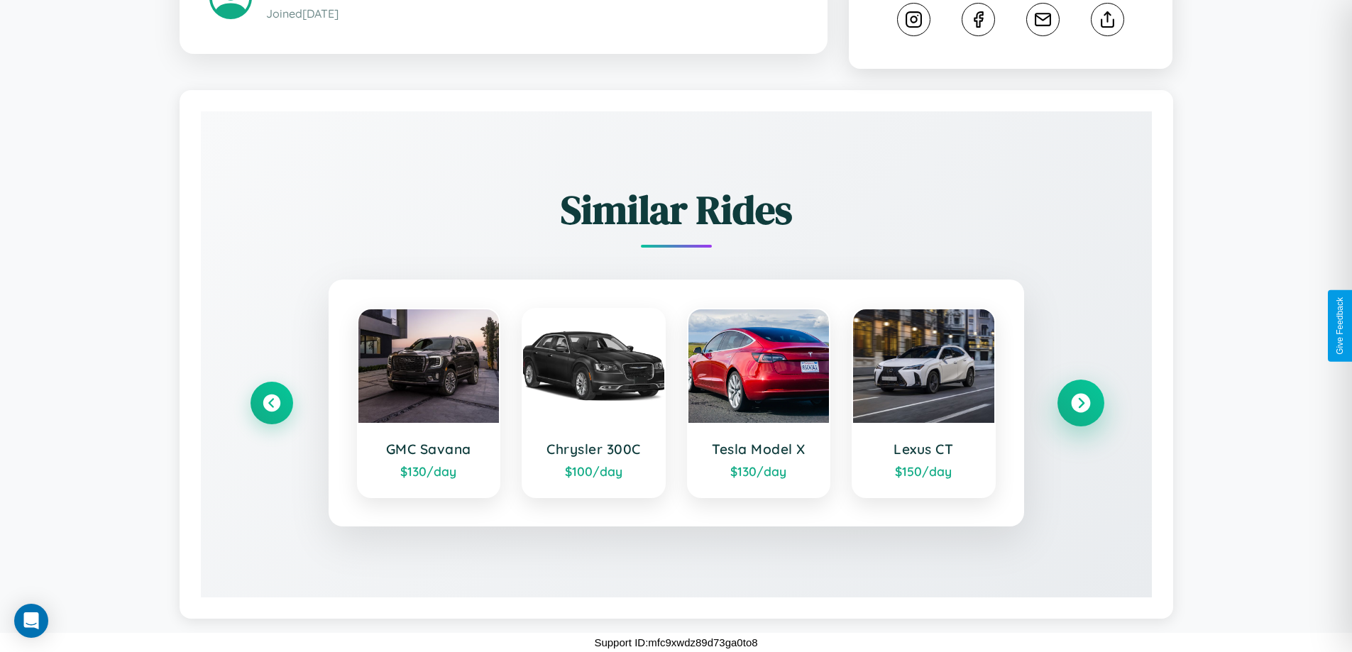
click at [1080, 403] on icon at bounding box center [1080, 403] width 19 height 19
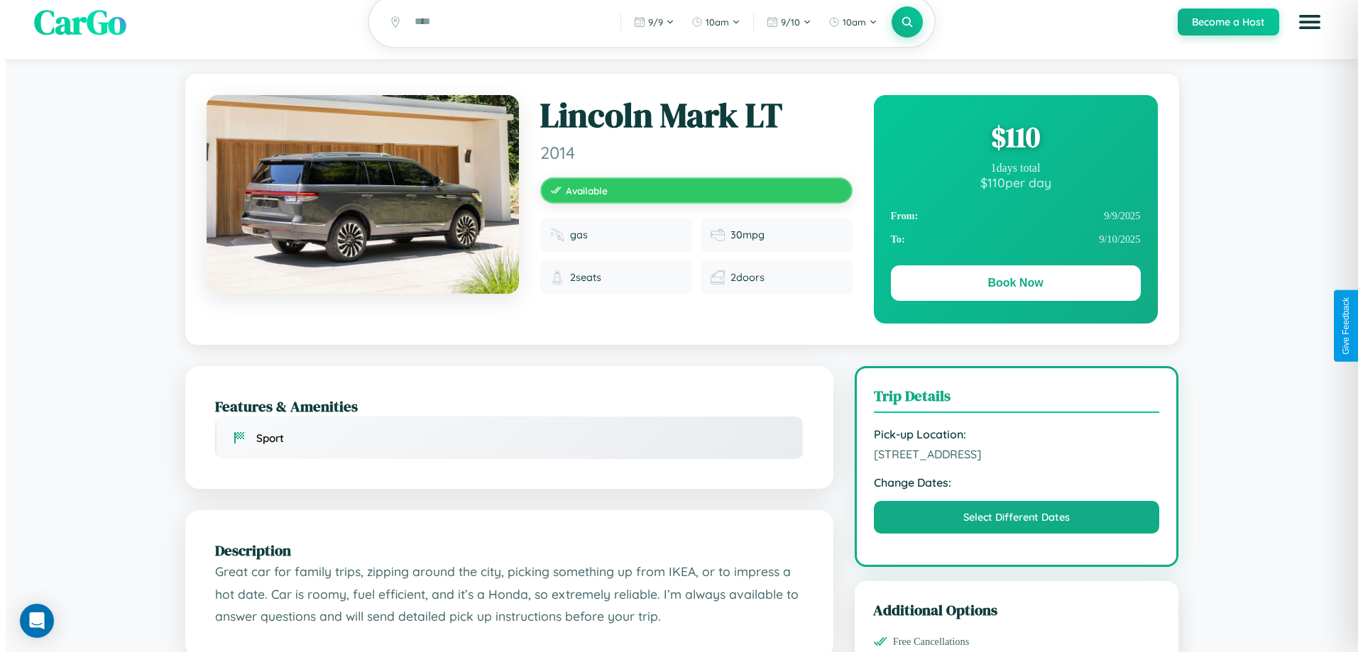
scroll to position [0, 0]
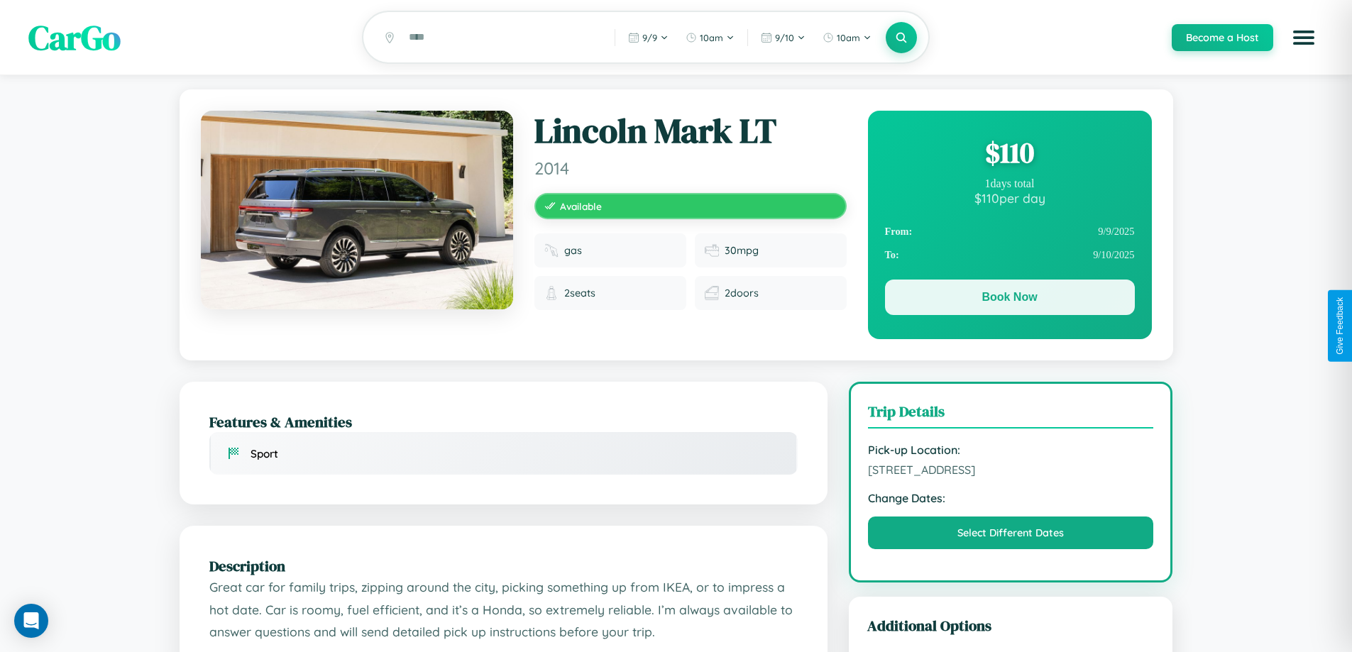
click at [1009, 301] on button "Book Now" at bounding box center [1010, 297] width 250 height 35
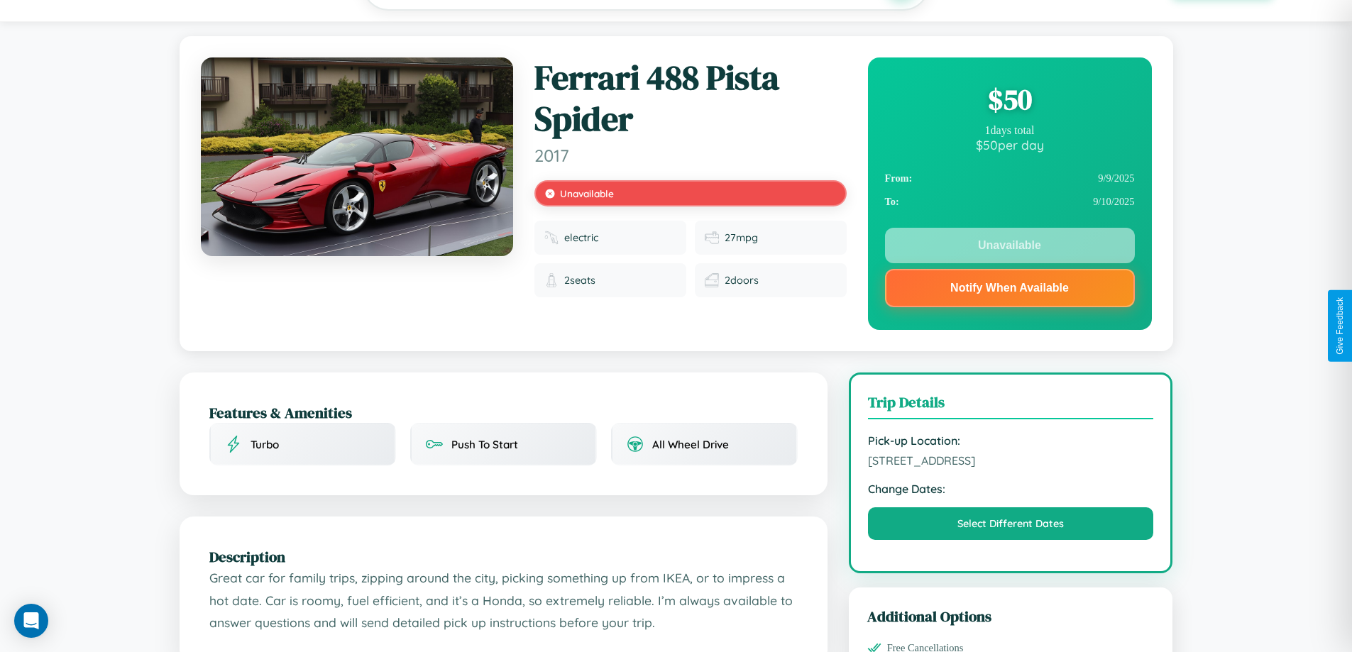
scroll to position [330, 0]
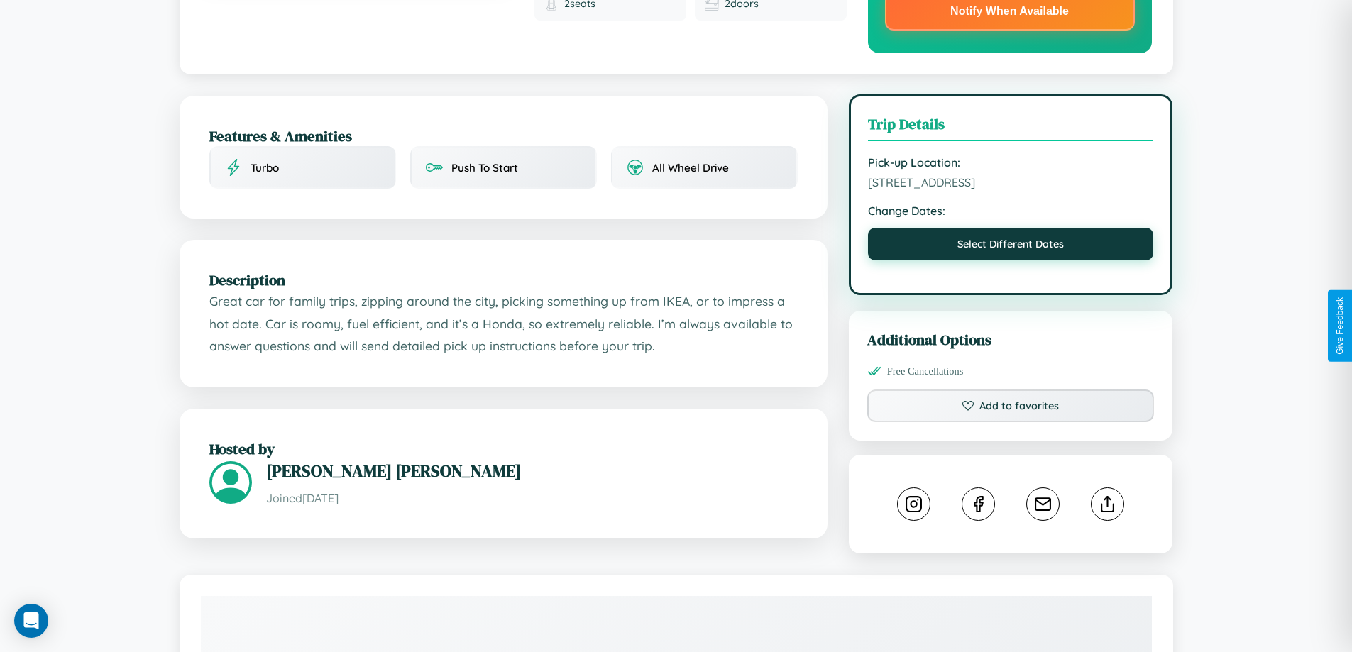
click at [1011, 246] on button "Select Different Dates" at bounding box center [1011, 244] width 286 height 33
select select "*"
select select "****"
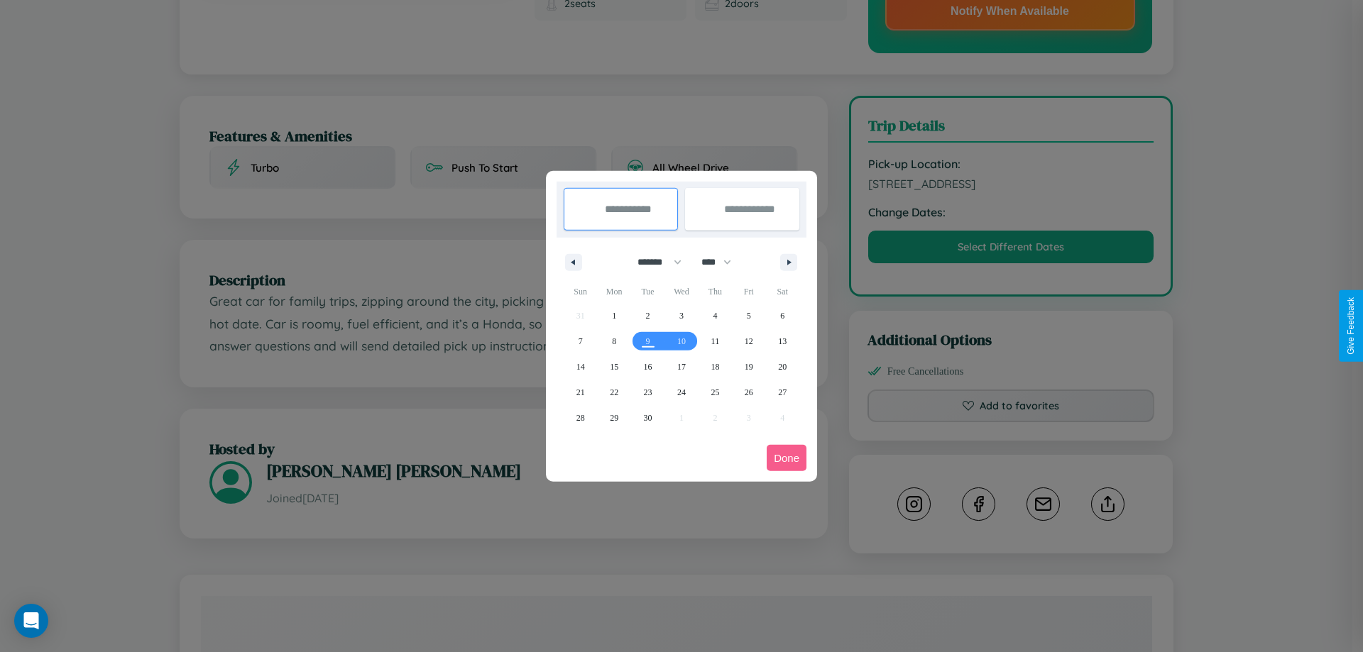
drag, startPoint x: 653, startPoint y: 262, endPoint x: 681, endPoint y: 285, distance: 36.4
click at [653, 262] on select "******* ******** ***** ***** *** **** **** ****** ********* ******* ******** **…" at bounding box center [657, 262] width 60 height 23
select select "*"
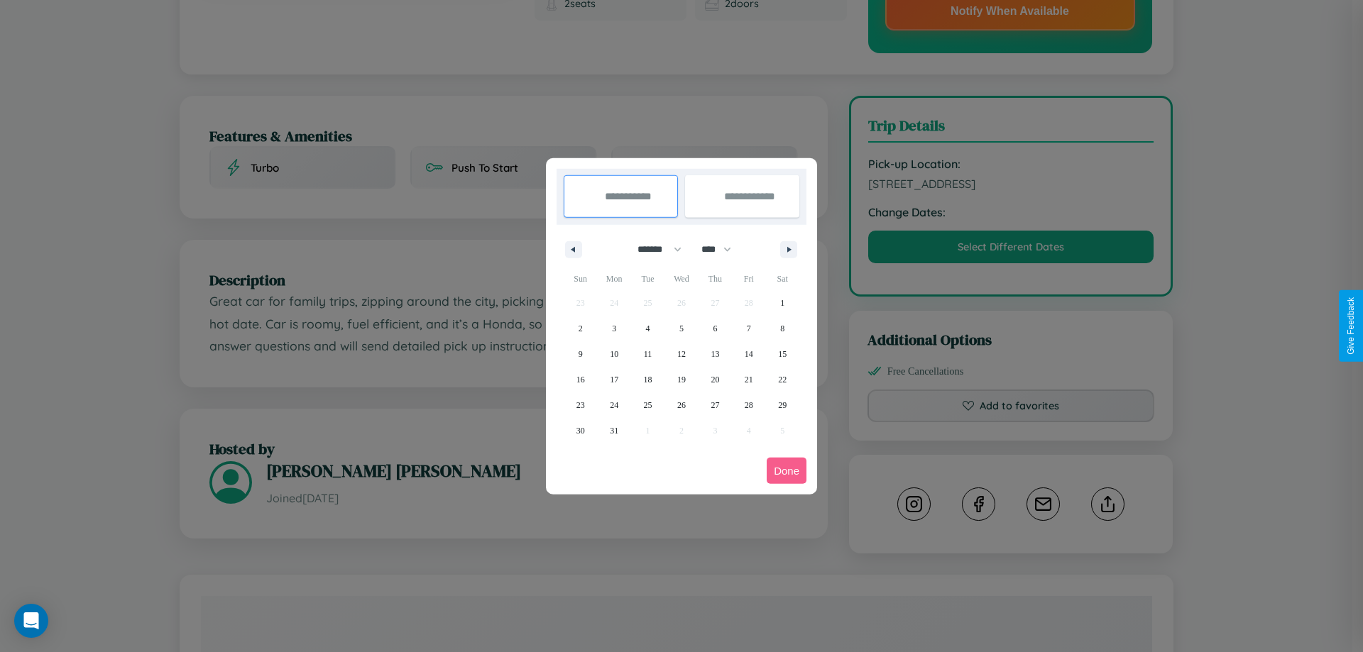
click at [722, 249] on select "**** **** **** **** **** **** **** **** **** **** **** **** **** **** **** ****…" at bounding box center [715, 249] width 43 height 23
select select "****"
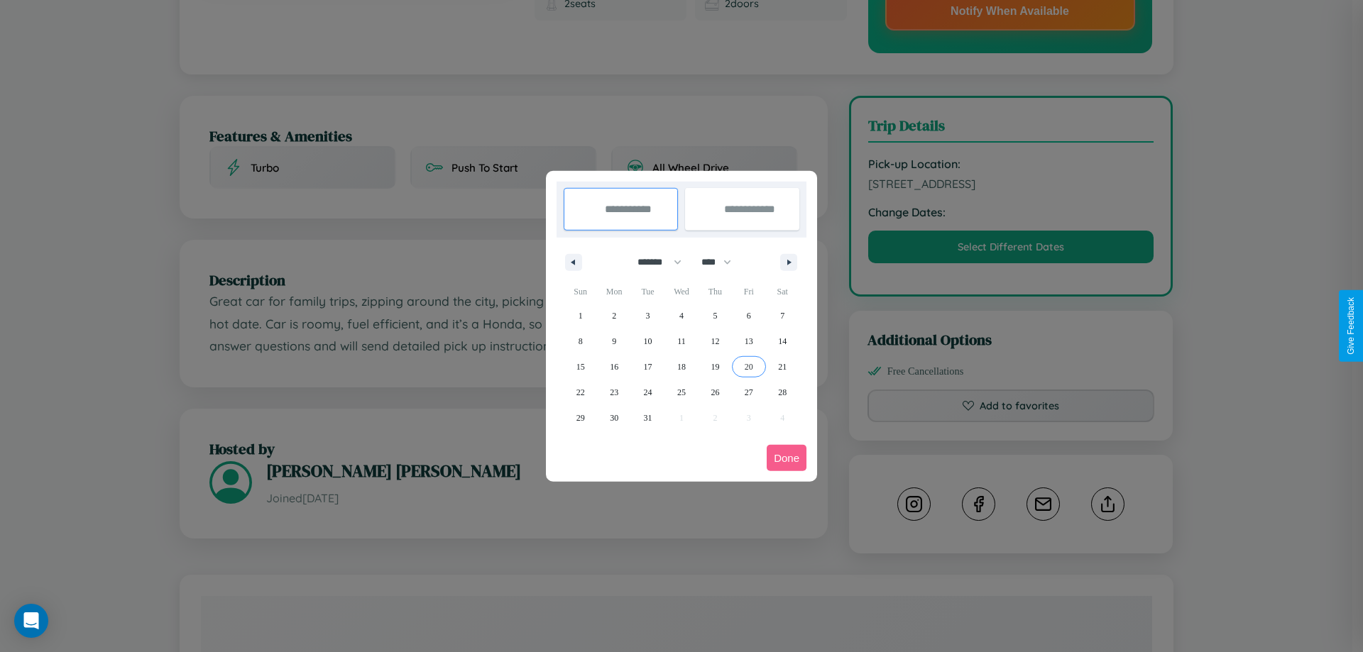
click at [748, 366] on span "20" at bounding box center [748, 367] width 9 height 26
type input "**********"
click at [580, 392] on span "22" at bounding box center [580, 393] width 9 height 26
type input "**********"
click at [786, 458] on button "Done" at bounding box center [786, 458] width 40 height 26
